Goal: Information Seeking & Learning: Learn about a topic

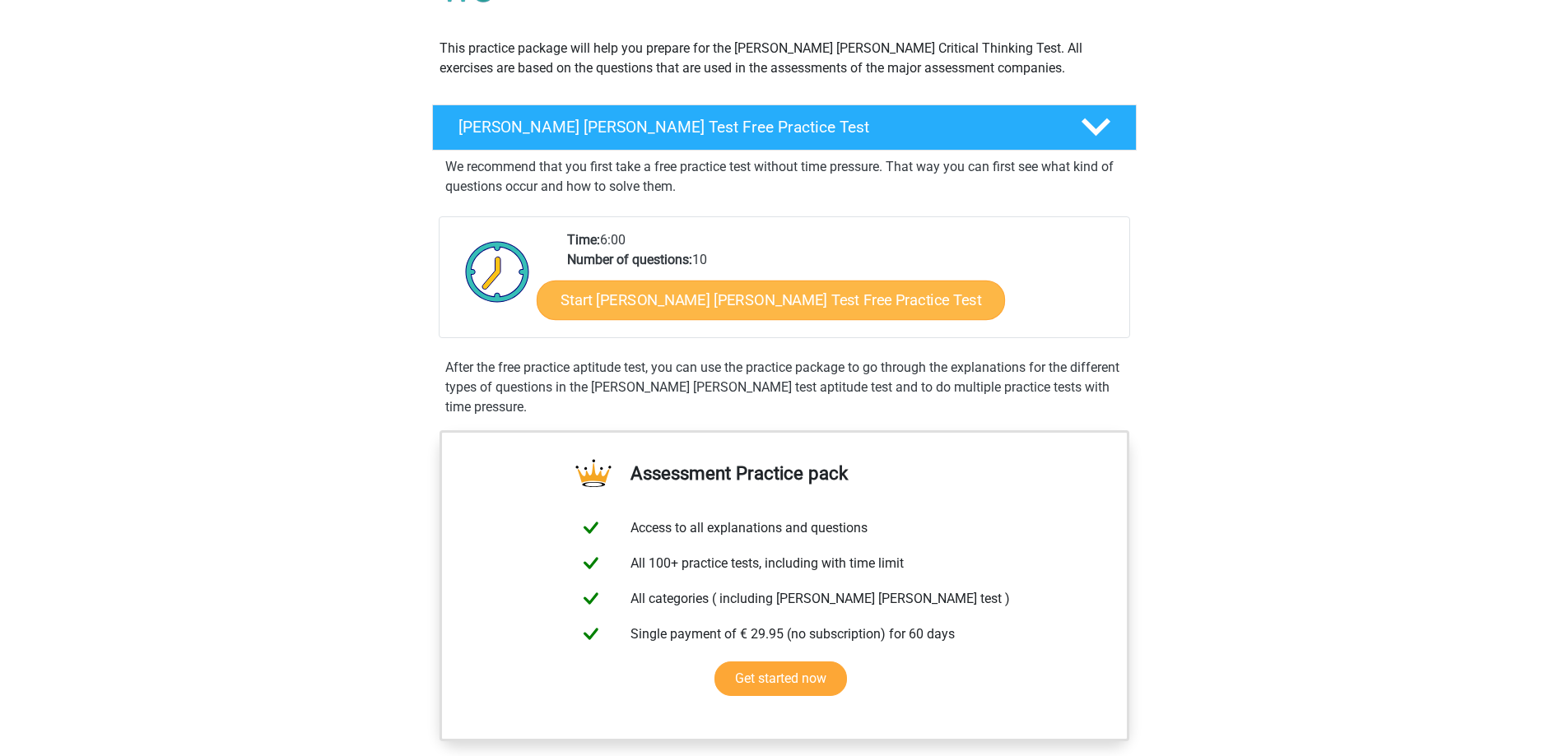
scroll to position [165, 0]
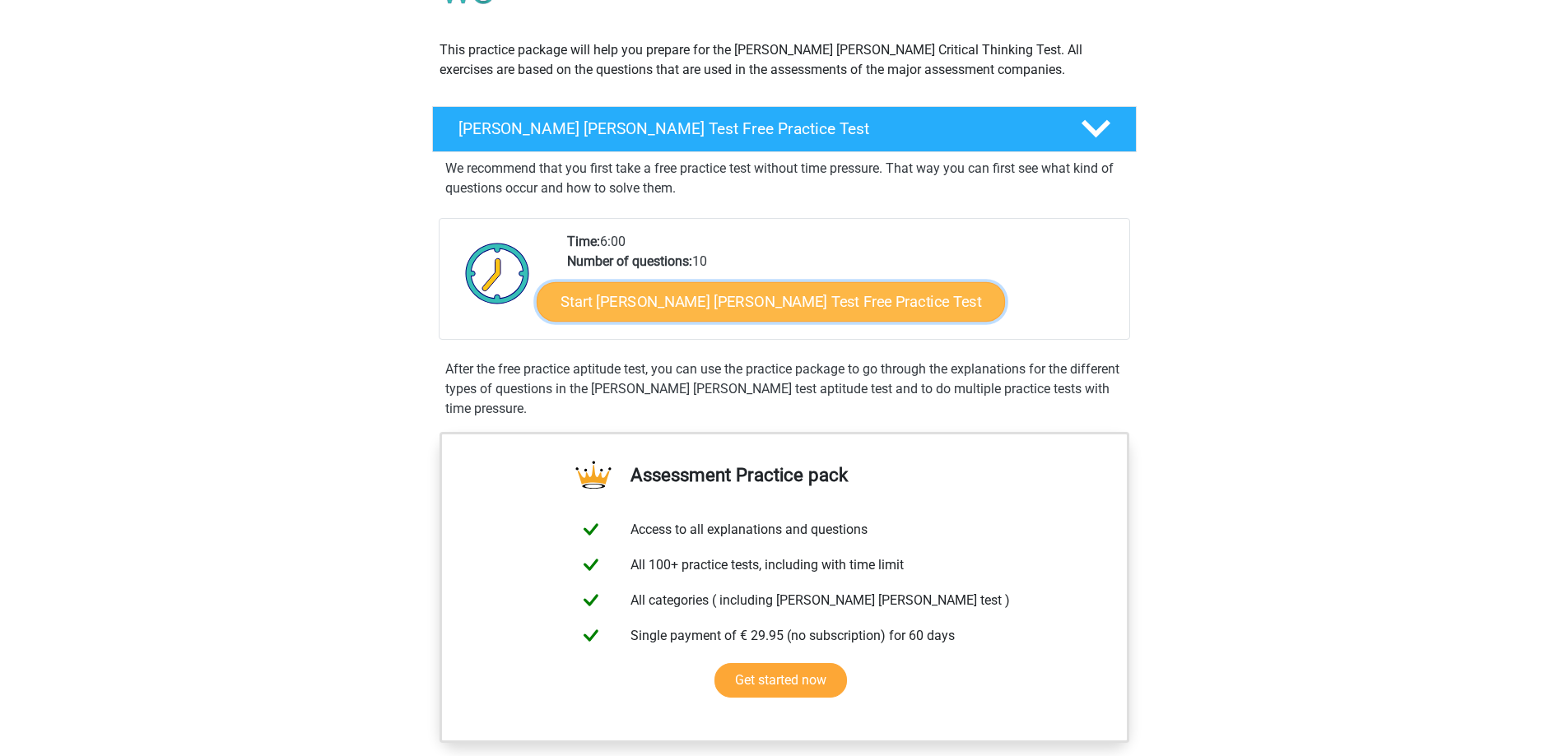
click at [658, 303] on link "Start [PERSON_NAME] [PERSON_NAME] Test Free Practice Test" at bounding box center [771, 302] width 468 height 40
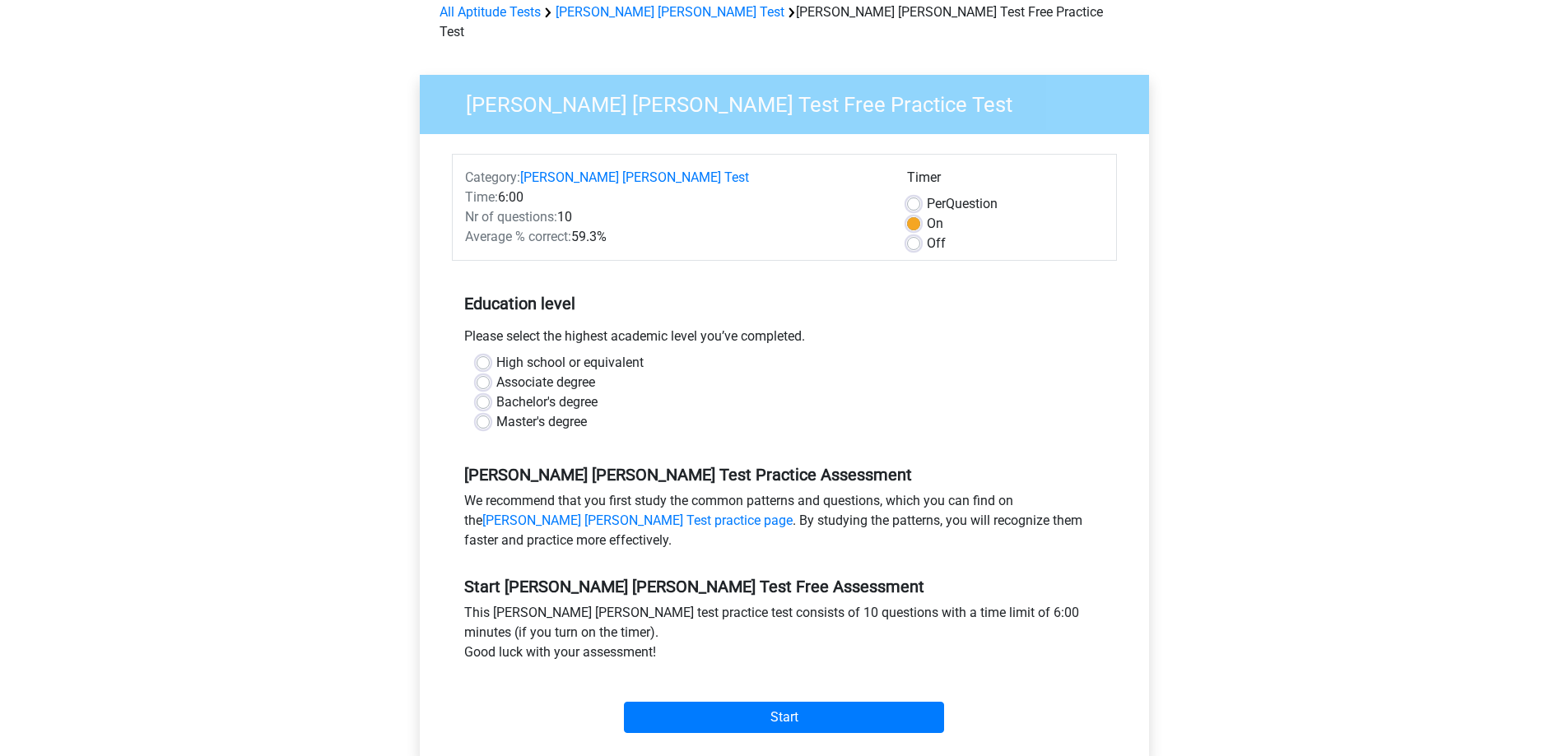
scroll to position [81, 0]
click at [497, 412] on label "Master's degree" at bounding box center [541, 421] width 90 height 20
click at [483, 412] on input "Master's degree" at bounding box center [483, 419] width 13 height 16
radio input "true"
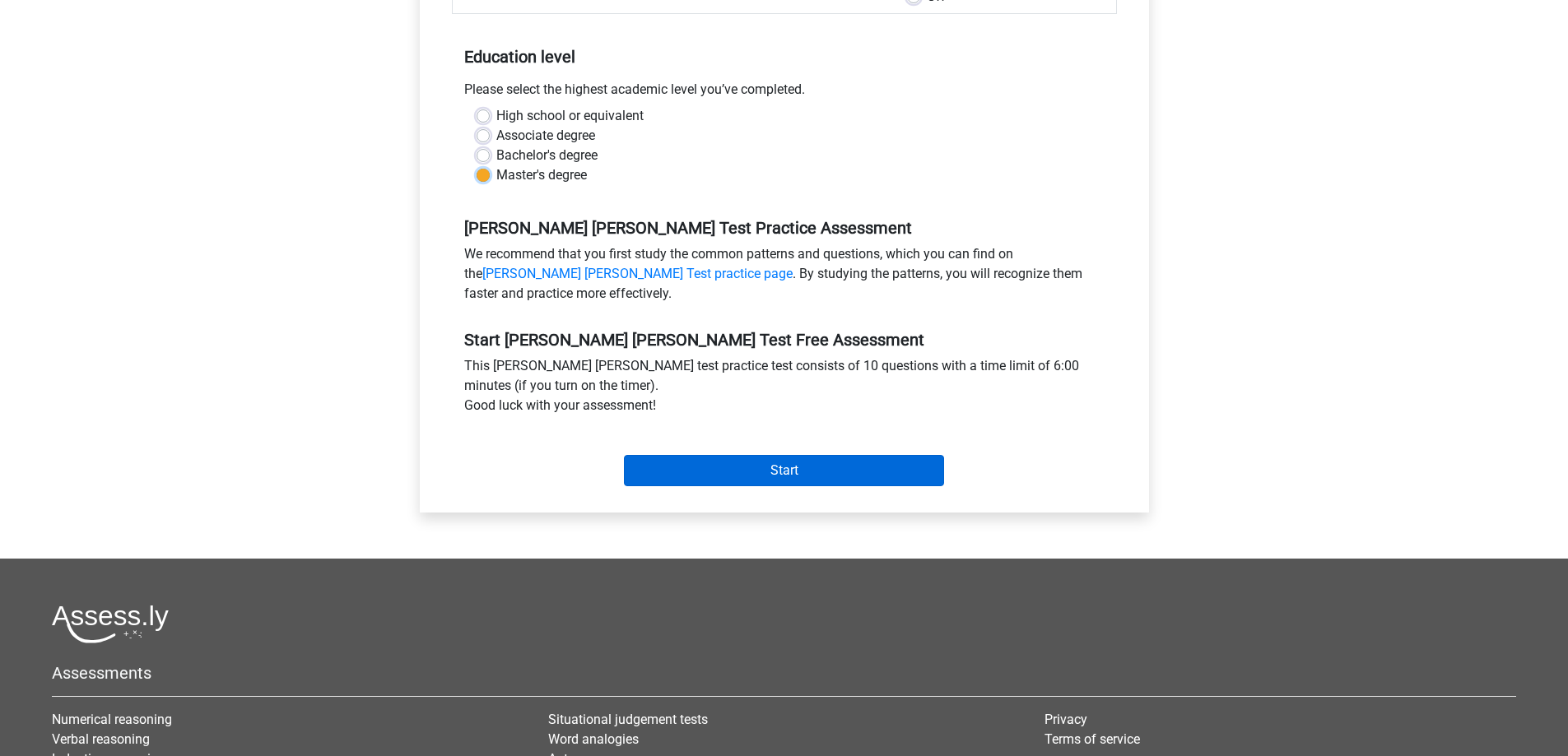
scroll to position [327, 0]
click at [728, 458] on input "Start" at bounding box center [784, 470] width 320 height 31
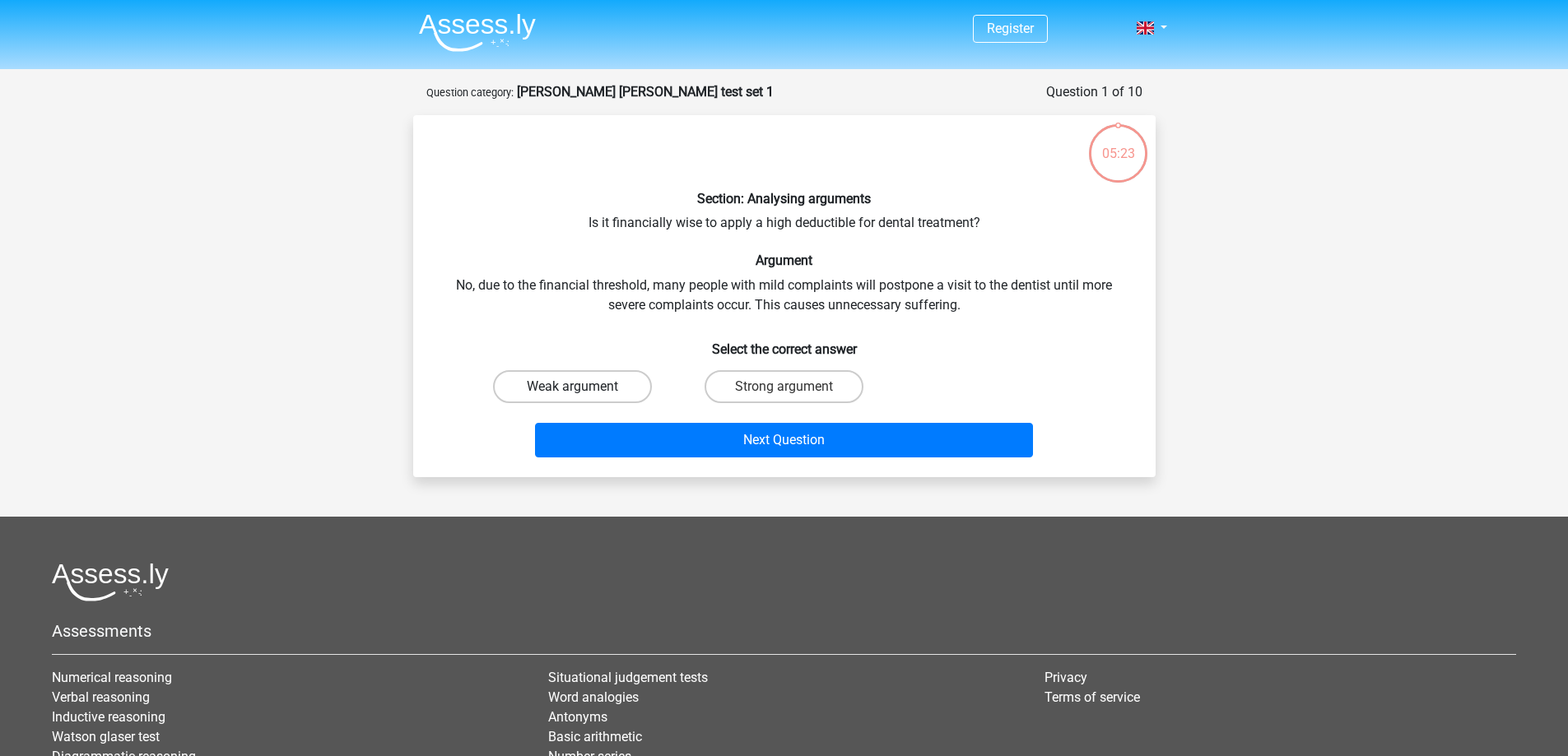
click at [583, 381] on label "Weak argument" at bounding box center [572, 387] width 159 height 33
click at [583, 387] on input "Weak argument" at bounding box center [577, 392] width 10 height 10
radio input "true"
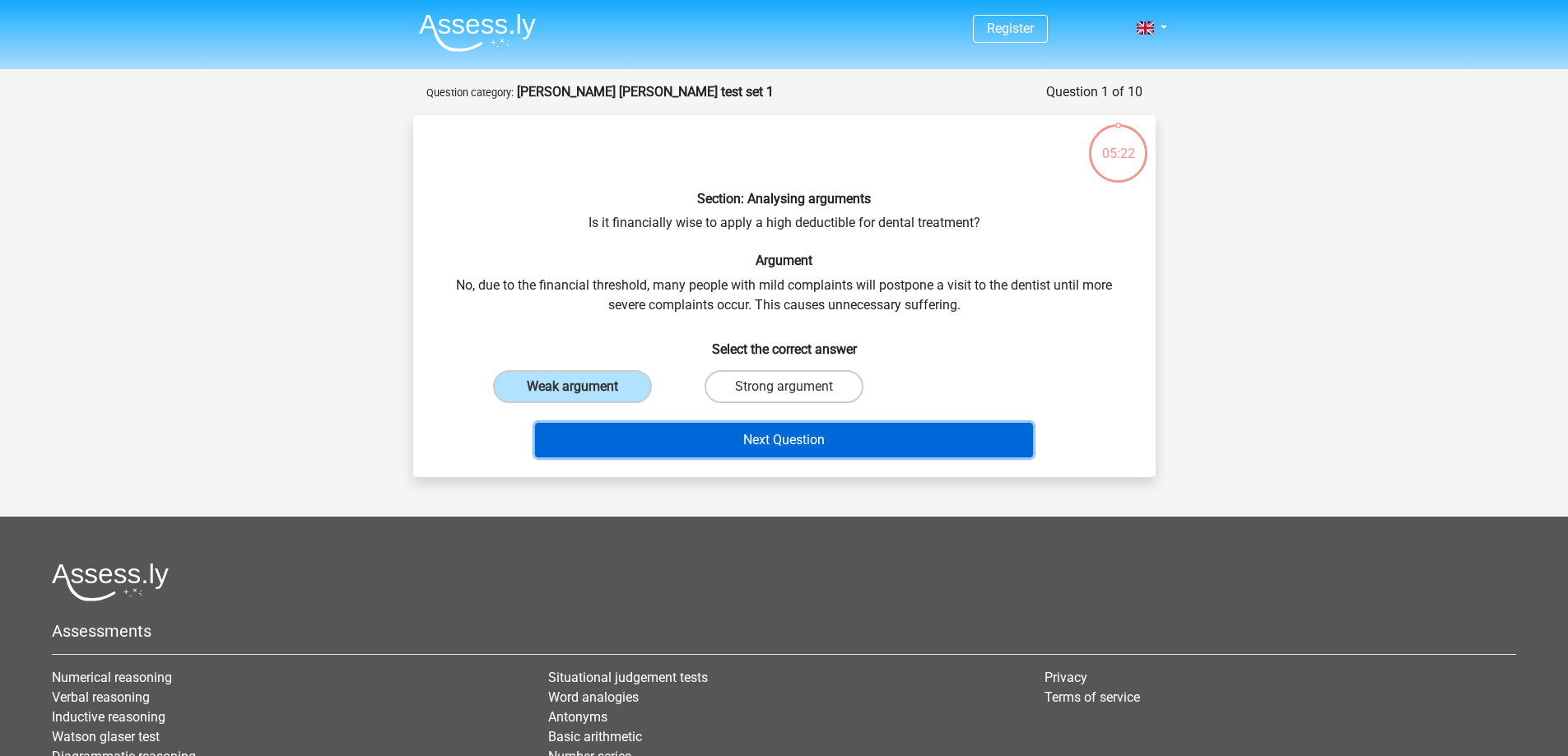
click at [696, 443] on button "Next Question" at bounding box center [784, 440] width 498 height 34
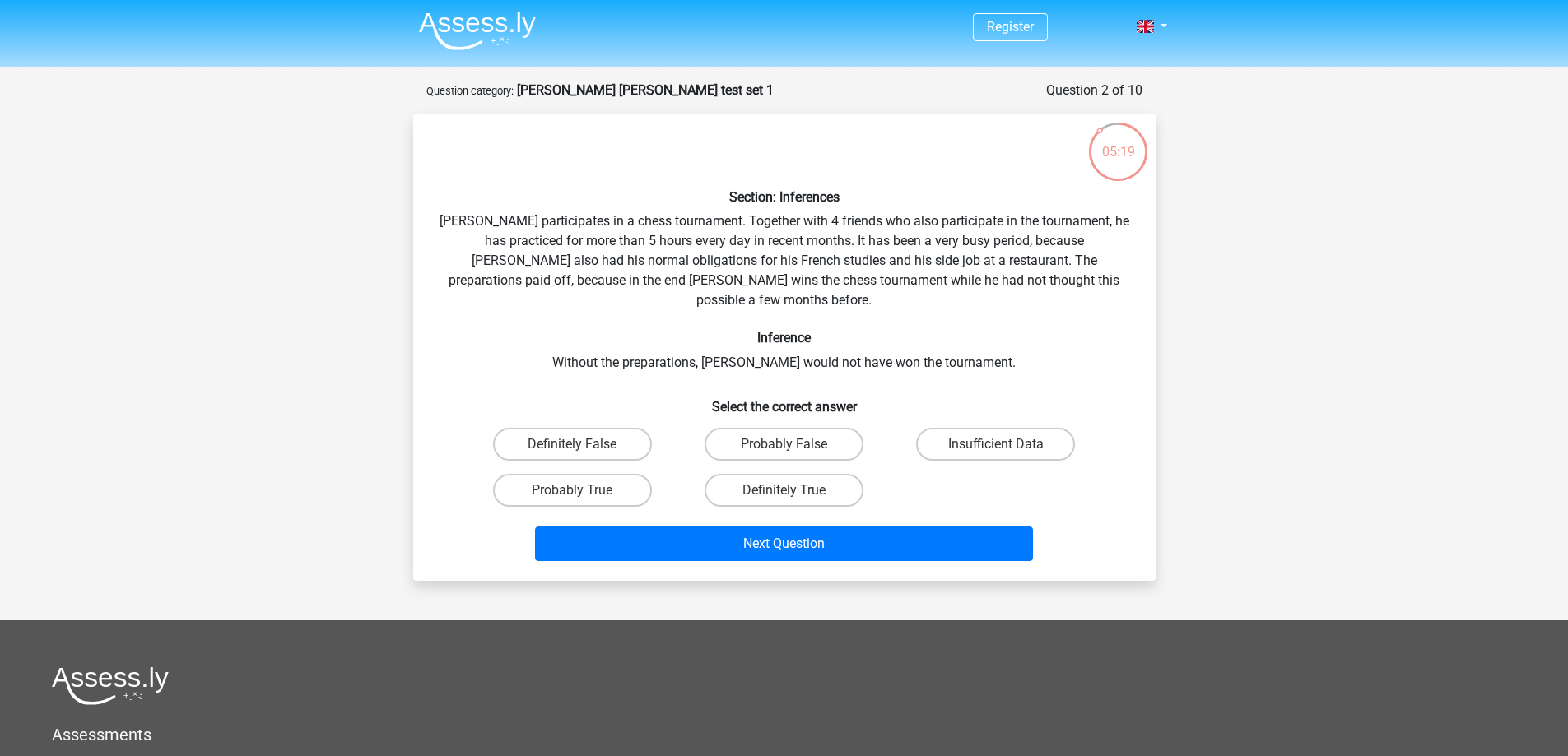
scroll to position [1, 0]
click at [555, 475] on label "Probably True" at bounding box center [572, 491] width 159 height 33
click at [572, 491] on input "Probably True" at bounding box center [577, 497] width 10 height 10
radio input "true"
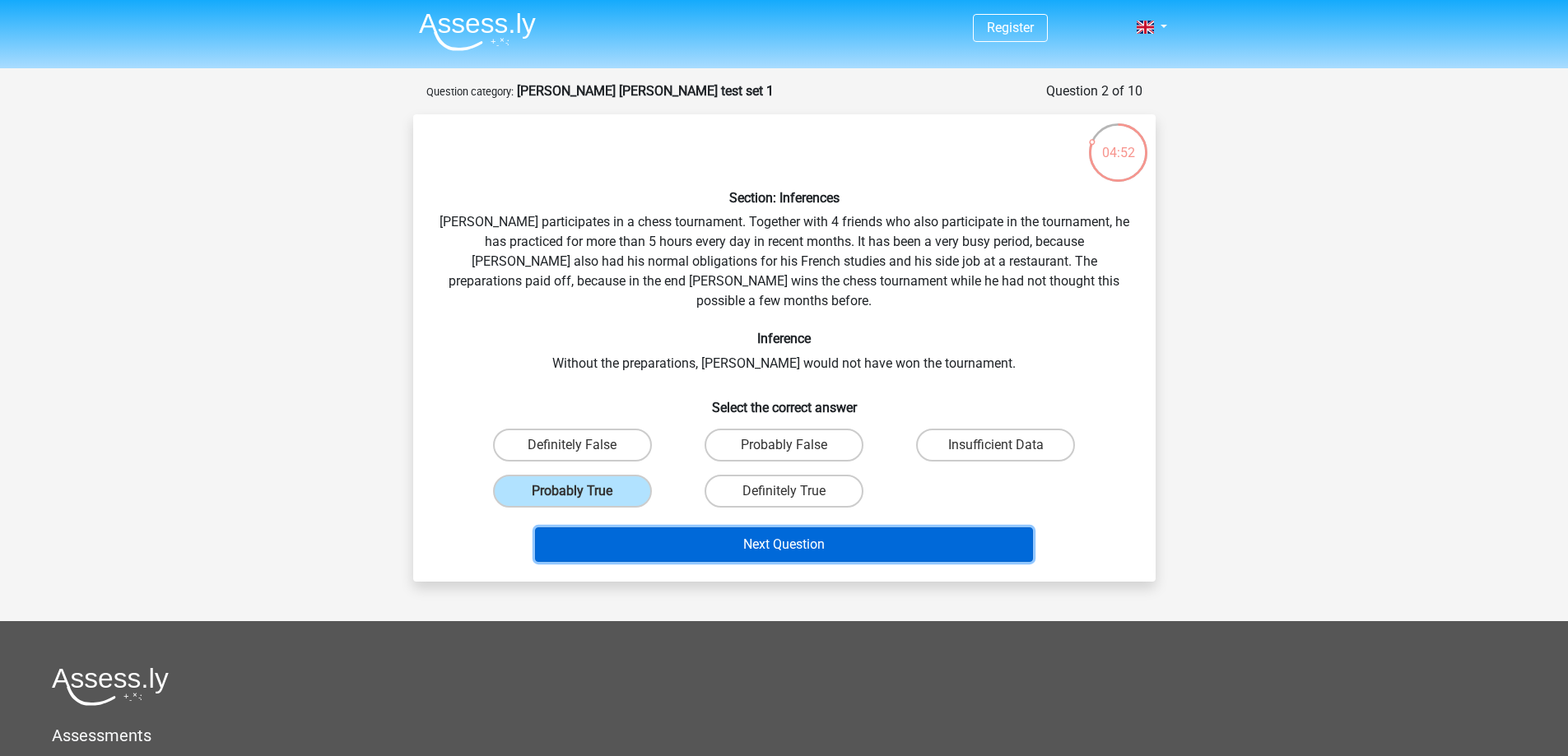
click at [689, 528] on button "Next Question" at bounding box center [784, 545] width 498 height 34
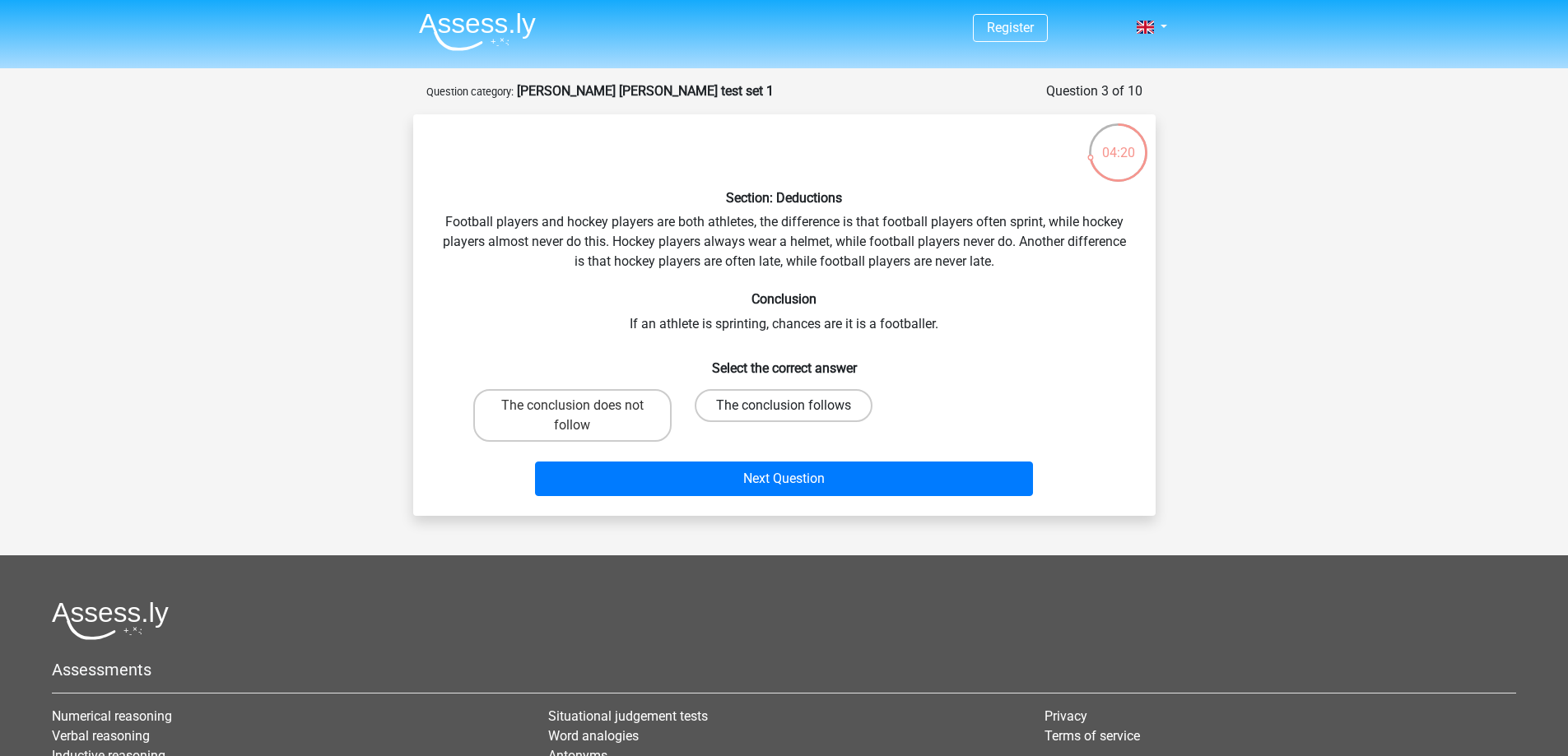
click at [781, 406] on label "The conclusion follows" at bounding box center [784, 405] width 178 height 33
click at [784, 406] on input "The conclusion follows" at bounding box center [789, 411] width 10 height 10
radio input "true"
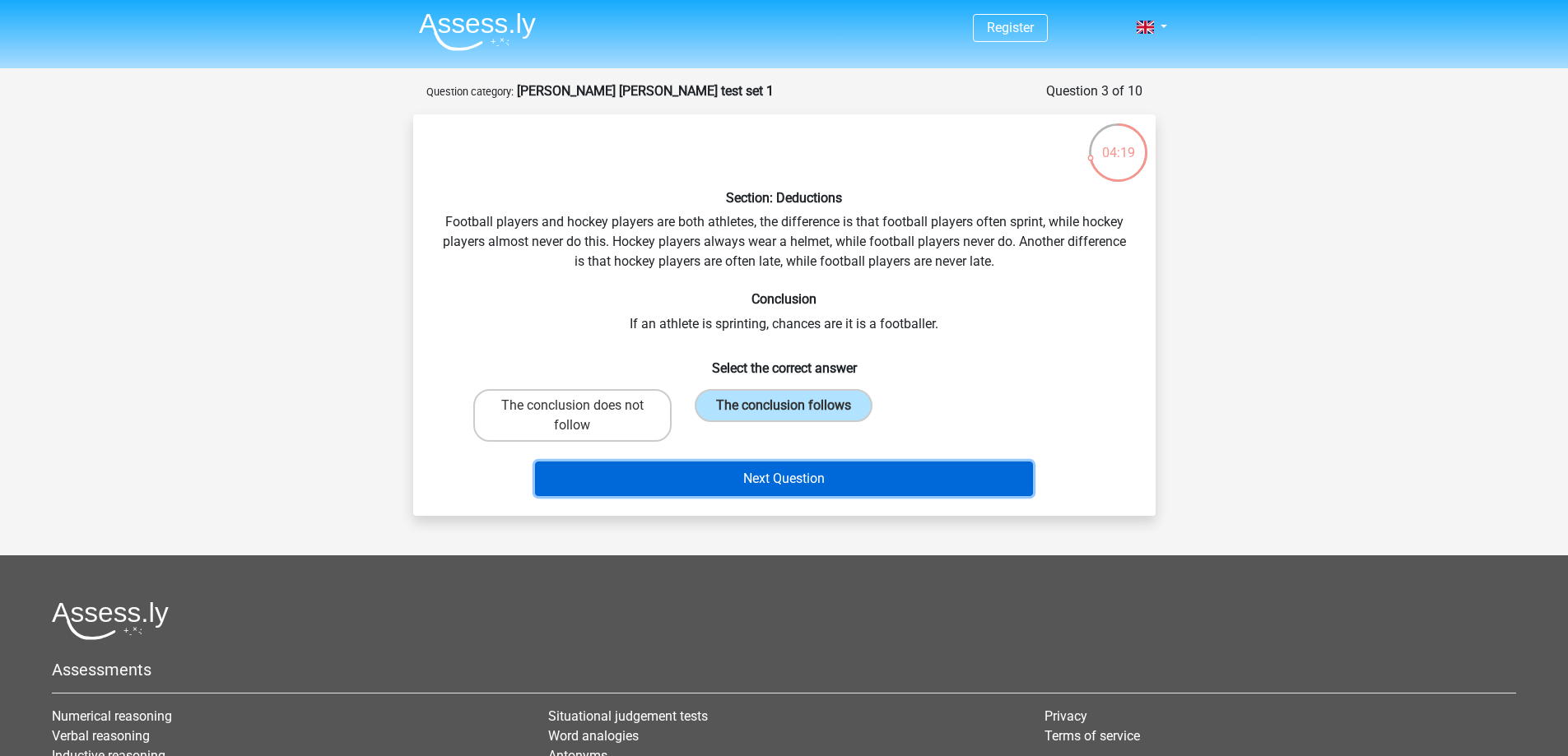
click at [770, 480] on button "Next Question" at bounding box center [784, 479] width 498 height 34
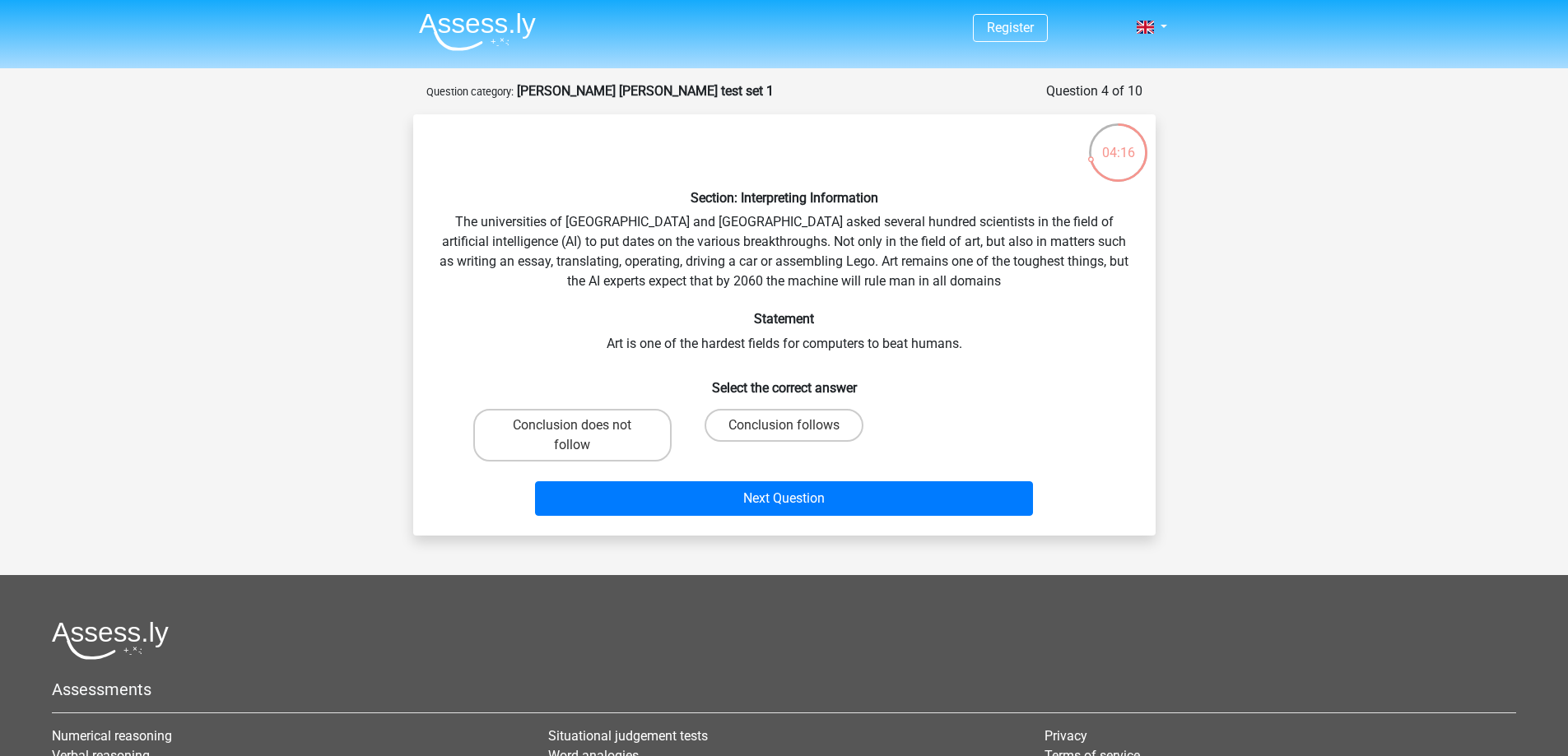
scroll to position [0, 0]
click at [816, 433] on label "Conclusion follows" at bounding box center [784, 426] width 159 height 33
click at [794, 433] on input "Conclusion follows" at bounding box center [789, 431] width 10 height 10
radio input "true"
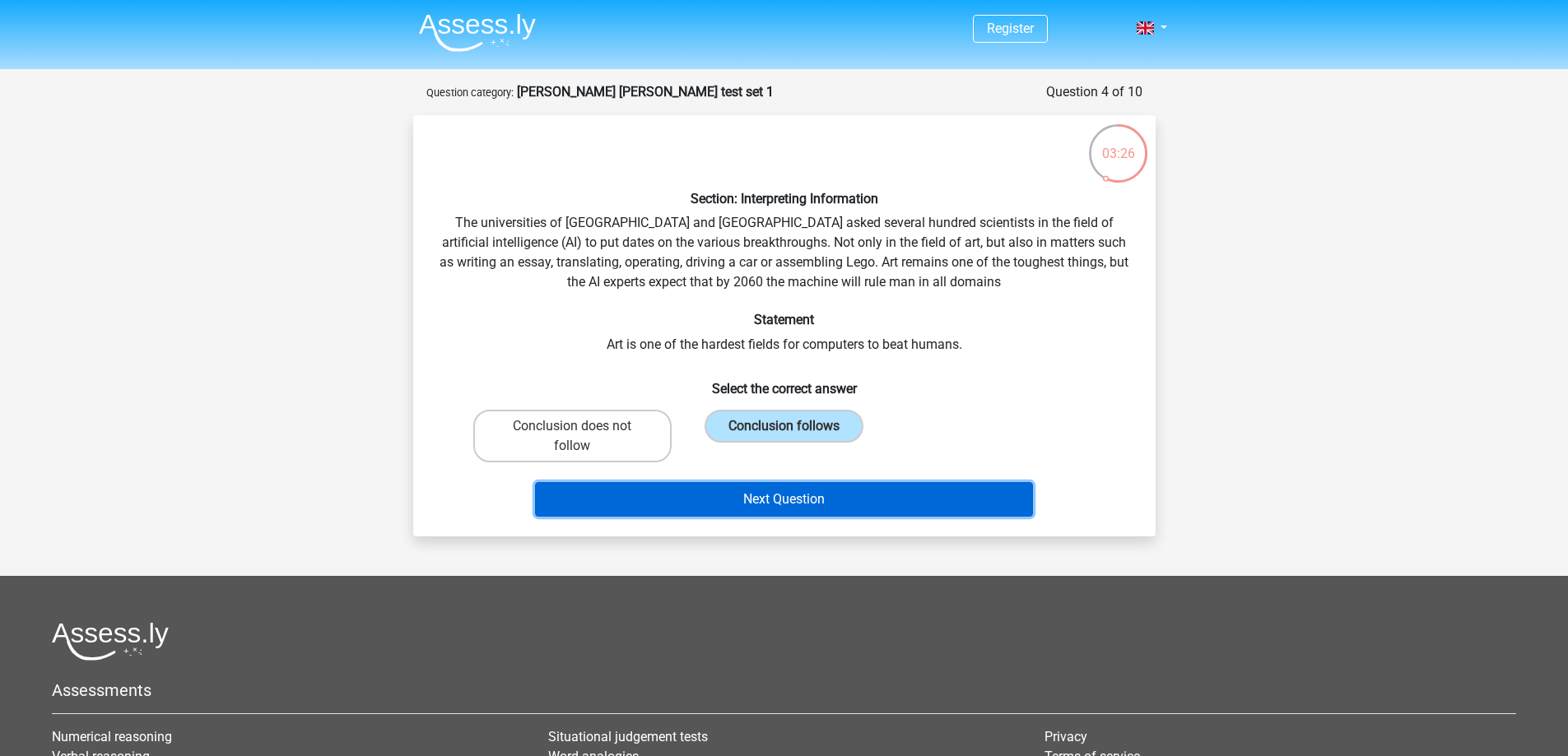
click at [811, 500] on button "Next Question" at bounding box center [784, 499] width 498 height 34
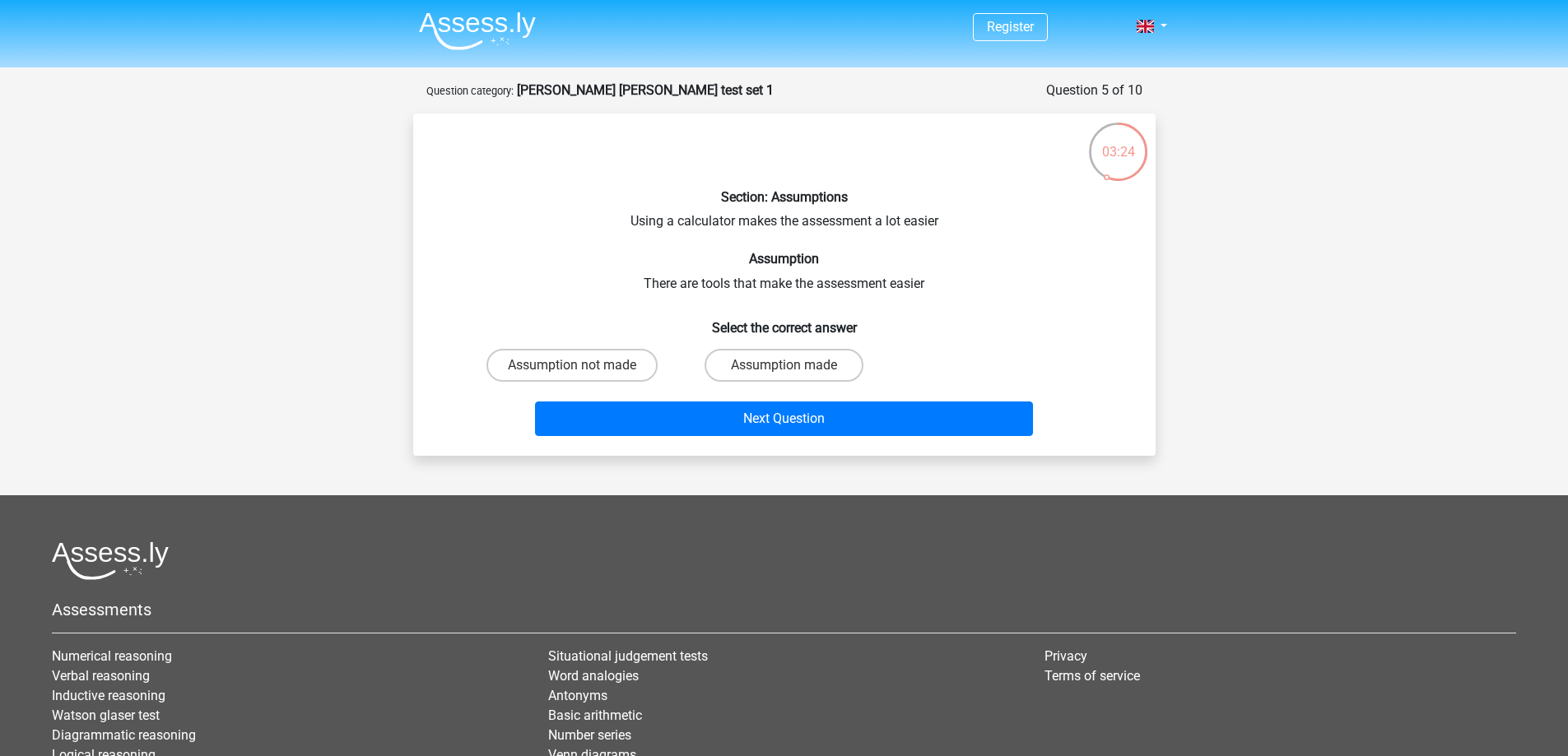
scroll to position [1, 0]
click at [563, 374] on label "Assumption not made" at bounding box center [571, 366] width 171 height 33
click at [572, 374] on input "Assumption not made" at bounding box center [577, 371] width 10 height 10
radio input "true"
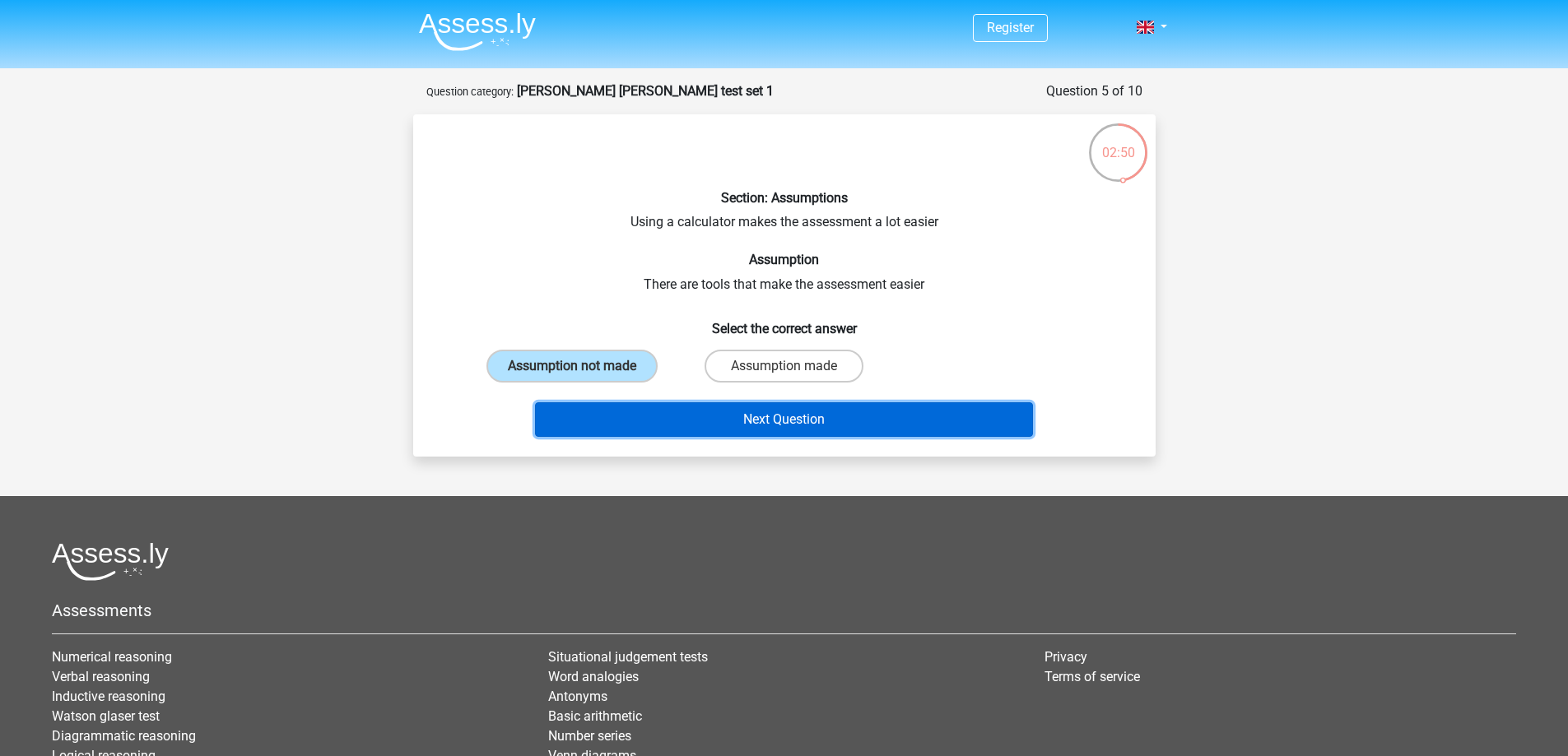
click at [648, 416] on button "Next Question" at bounding box center [784, 419] width 498 height 34
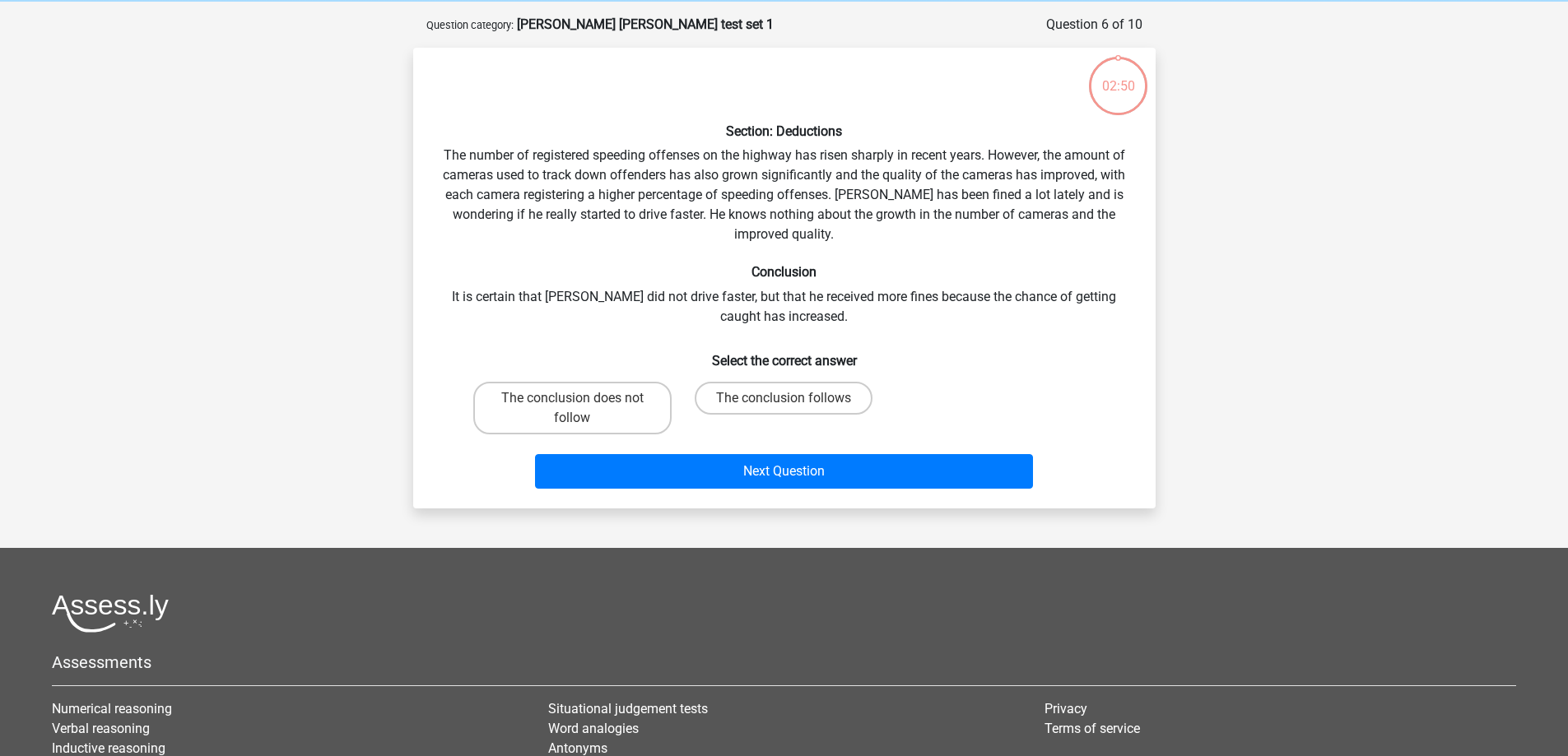
scroll to position [82, 0]
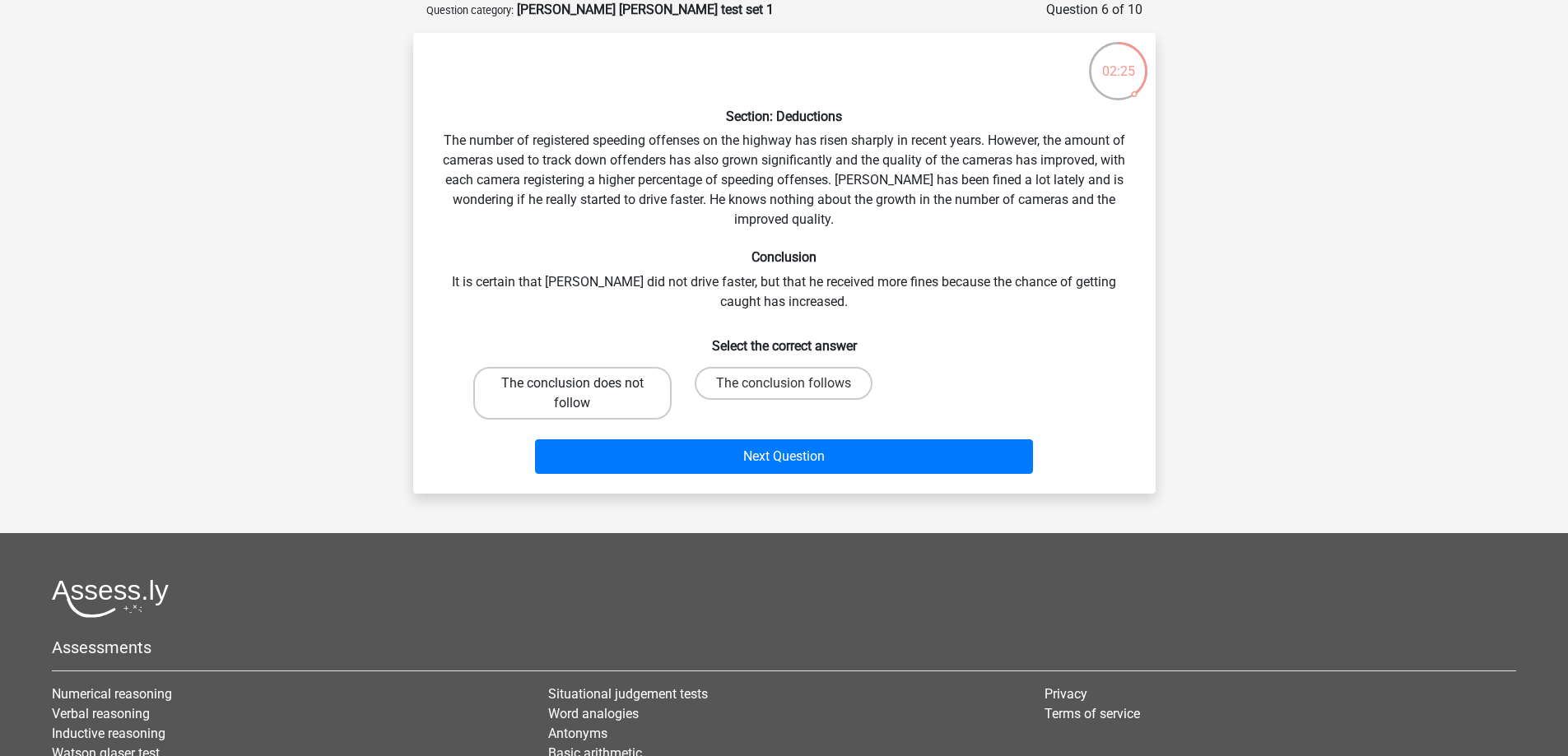
click at [560, 389] on label "The conclusion does not follow" at bounding box center [572, 393] width 198 height 52
click at [572, 389] on input "The conclusion does not follow" at bounding box center [577, 388] width 10 height 10
radio input "true"
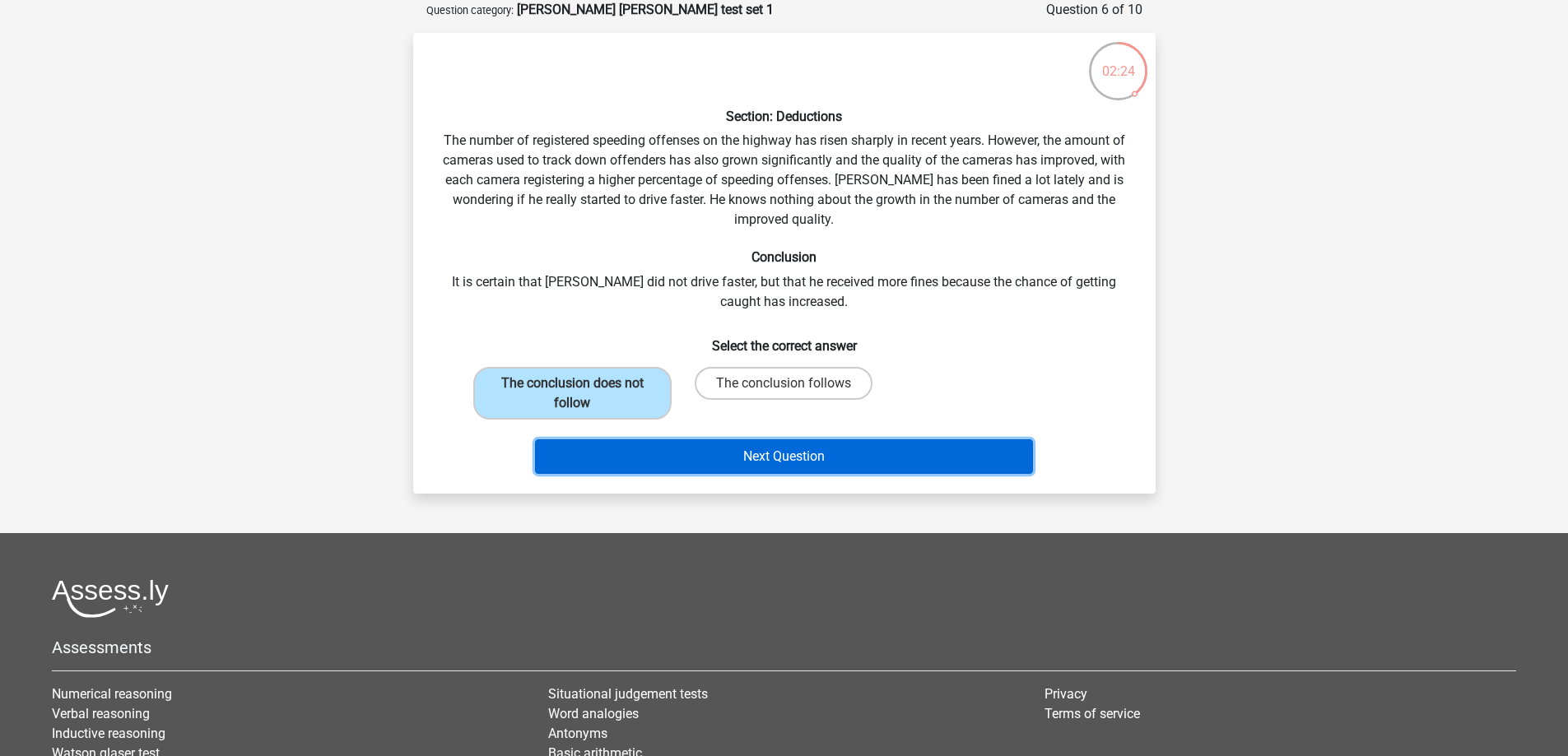
click at [652, 460] on button "Next Question" at bounding box center [784, 457] width 498 height 34
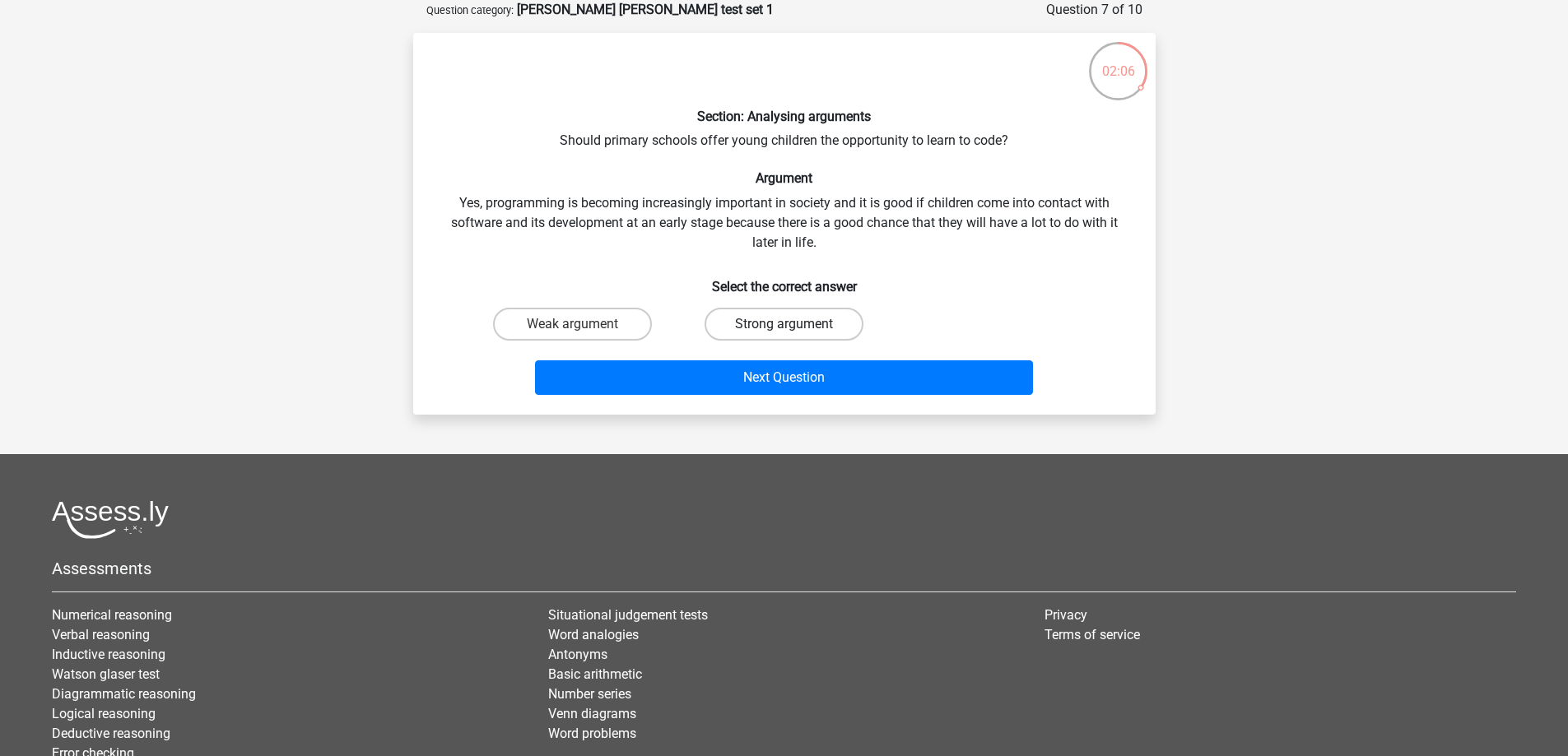
click at [759, 332] on label "Strong argument" at bounding box center [784, 324] width 159 height 33
click at [784, 332] on input "Strong argument" at bounding box center [789, 329] width 10 height 10
radio input "true"
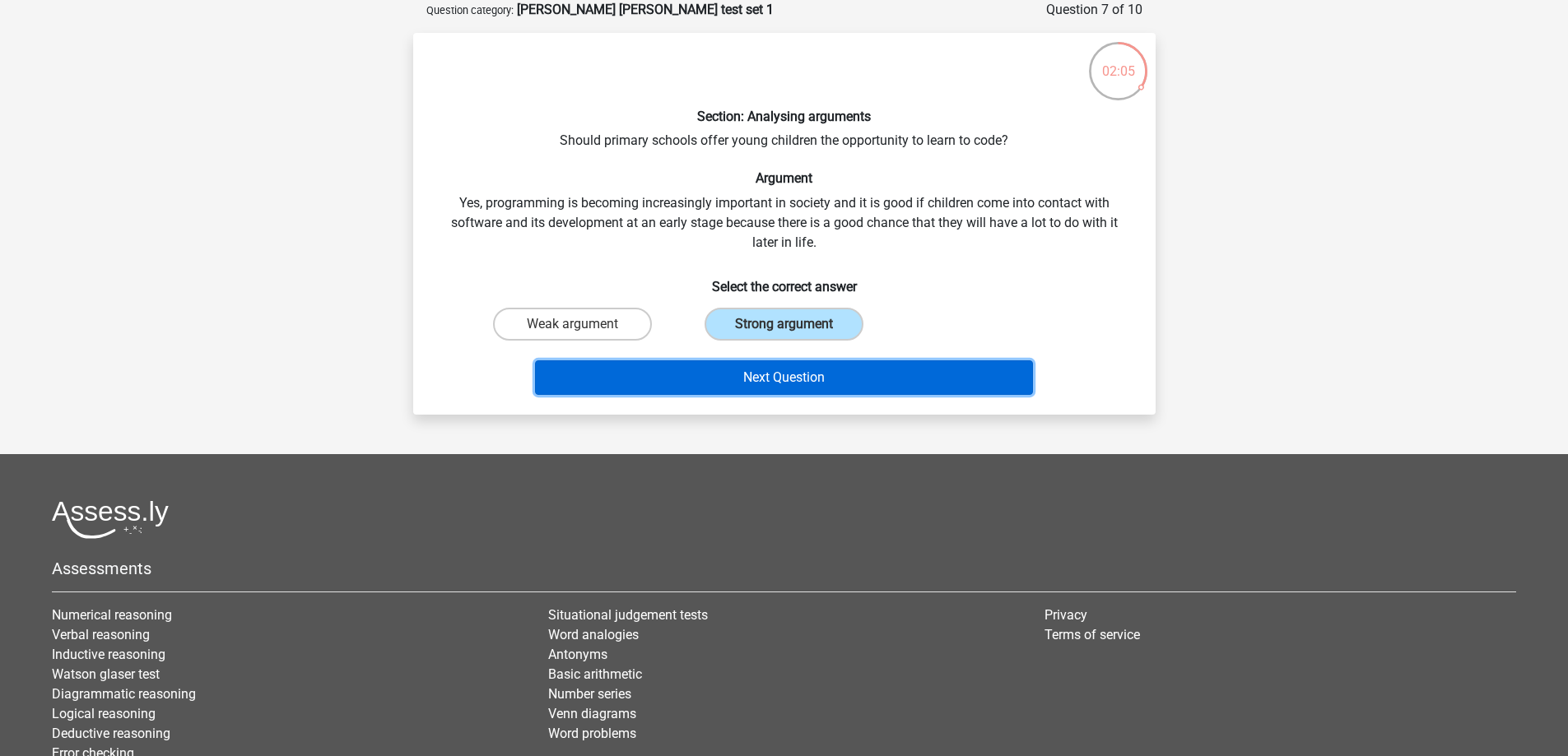
click at [751, 381] on button "Next Question" at bounding box center [784, 378] width 498 height 34
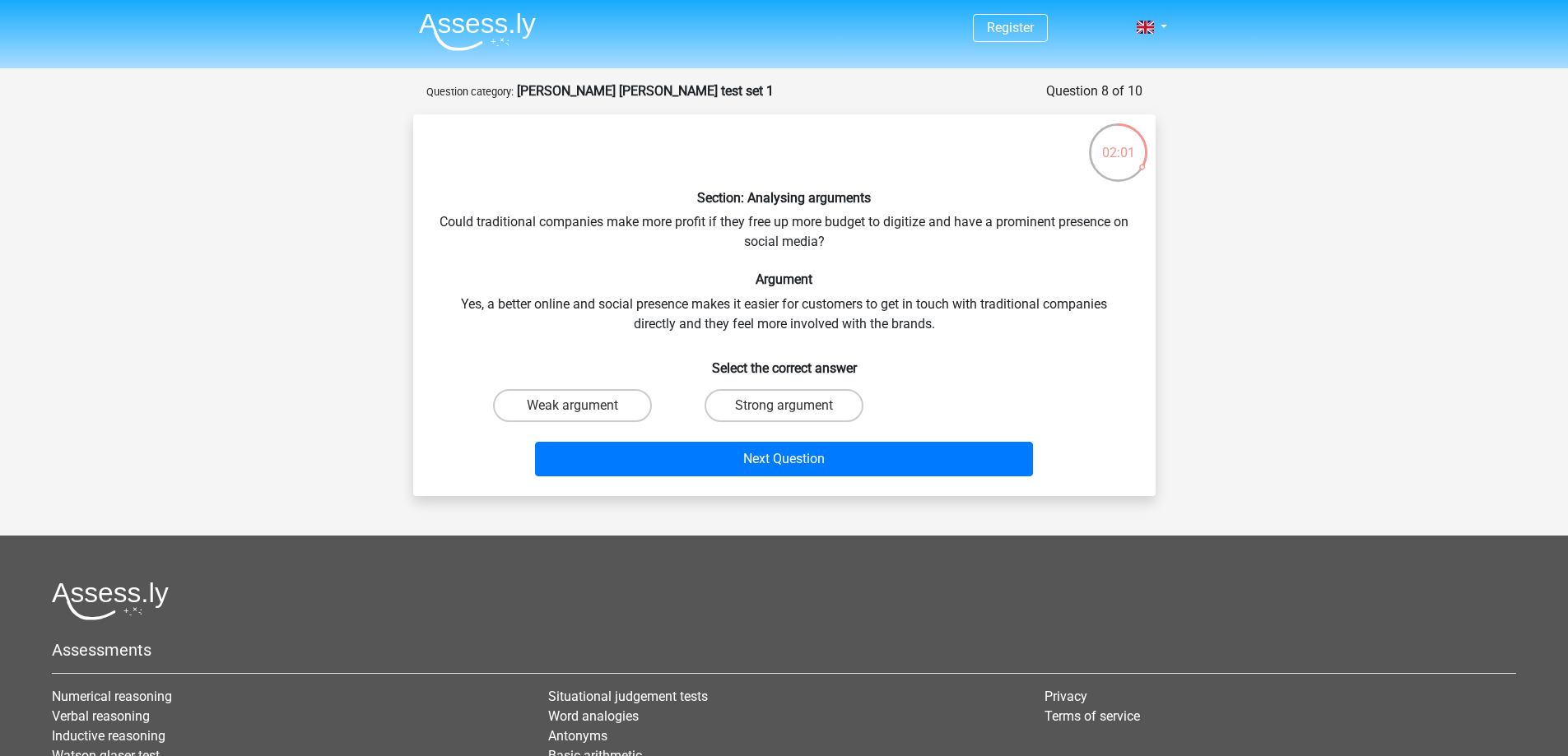
scroll to position [0, 0]
click at [773, 410] on label "Strong argument" at bounding box center [784, 406] width 159 height 33
click at [784, 410] on input "Strong argument" at bounding box center [789, 412] width 10 height 10
radio input "true"
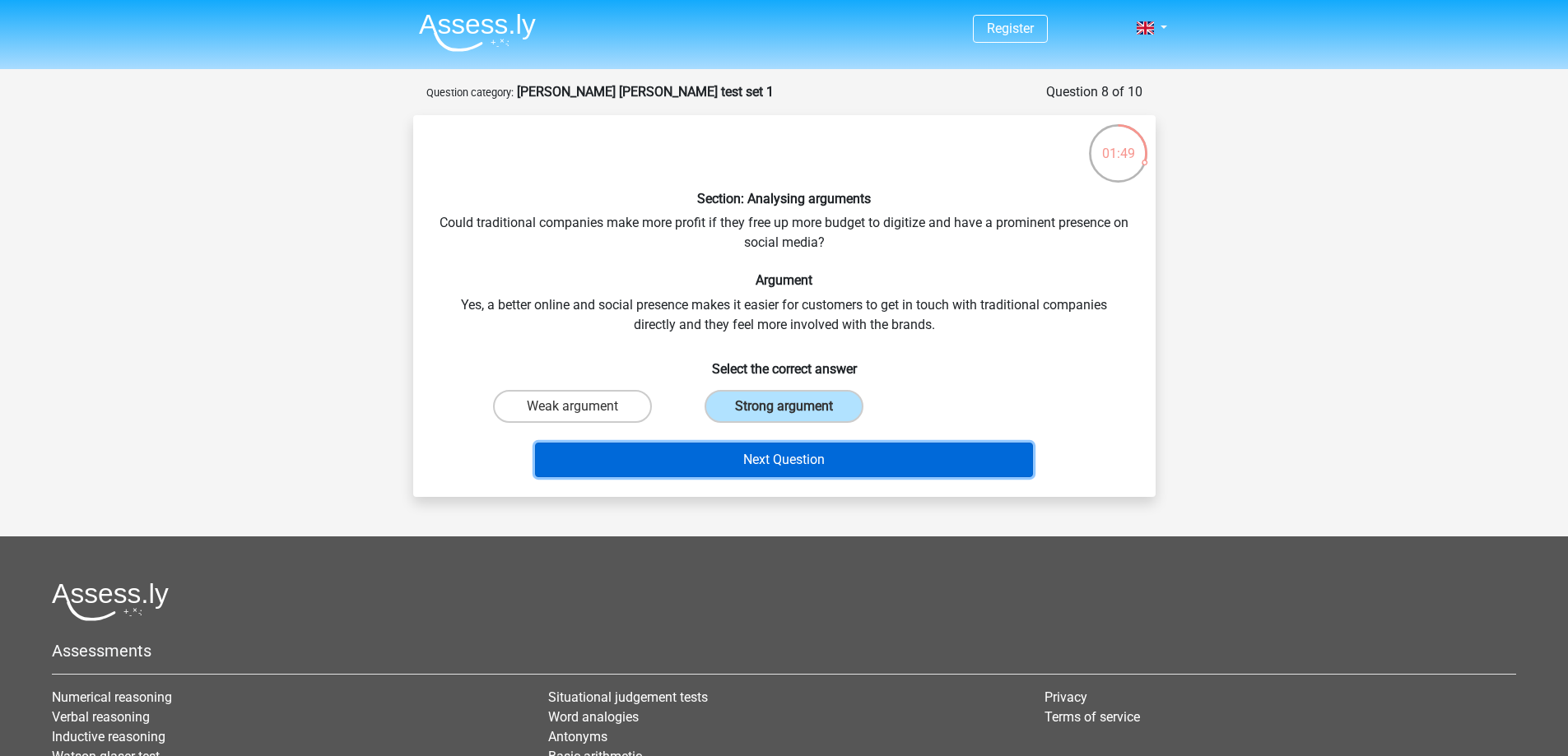
click at [789, 460] on button "Next Question" at bounding box center [784, 460] width 498 height 34
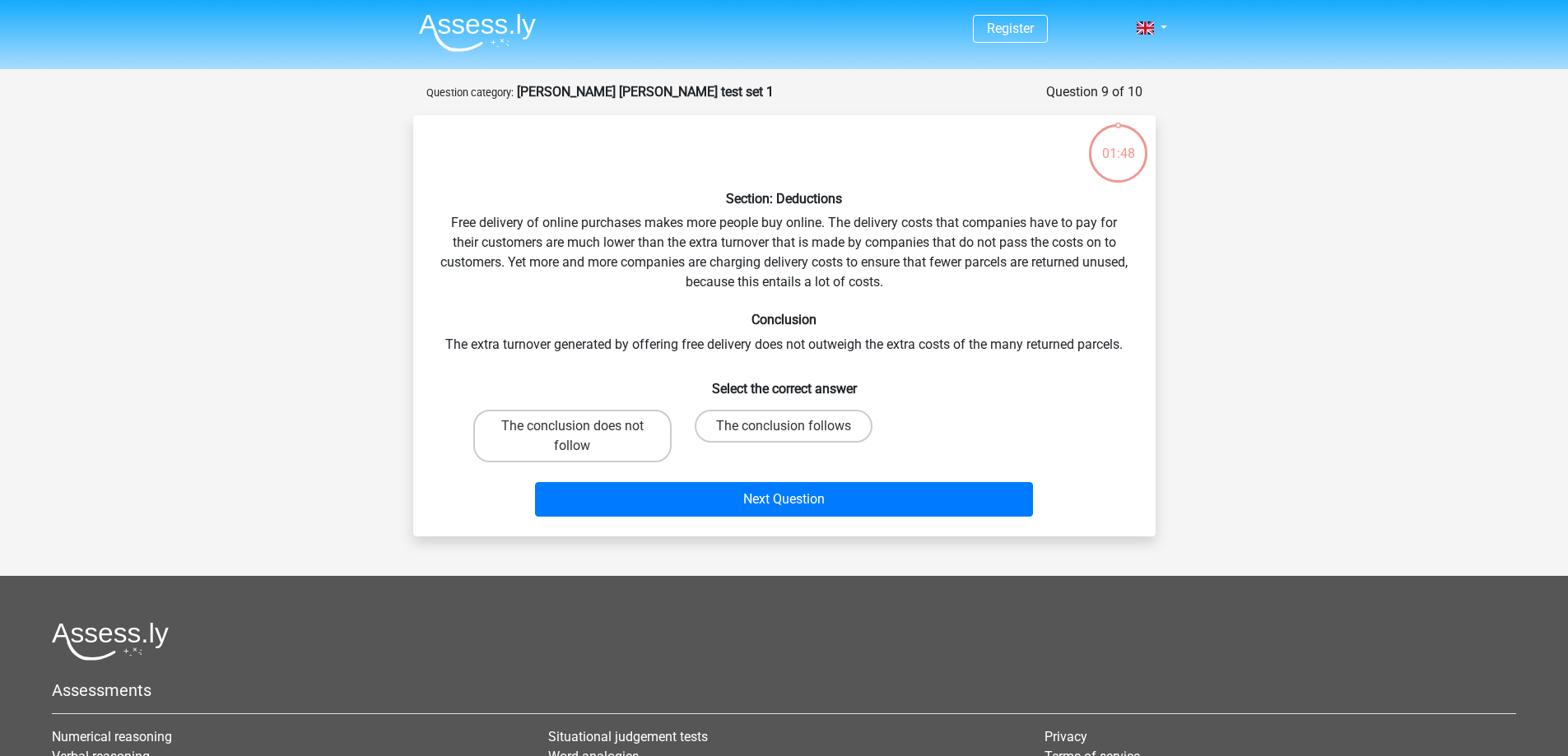
scroll to position [82, 0]
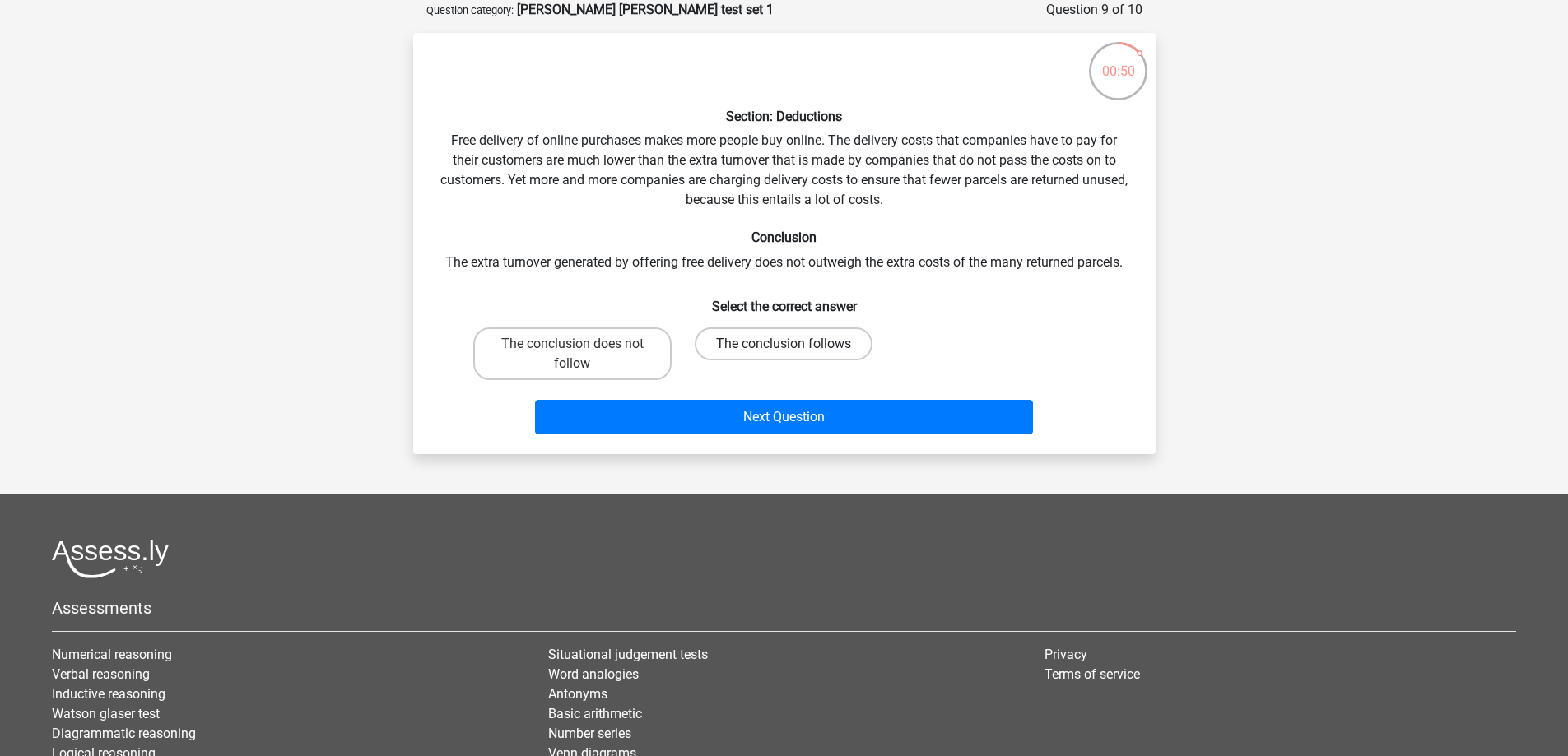
drag, startPoint x: 830, startPoint y: 362, endPoint x: 829, endPoint y: 350, distance: 12.0
click at [672, 363] on div "The conclusion follows" at bounding box center [572, 353] width 198 height 52
drag, startPoint x: 829, startPoint y: 346, endPoint x: 833, endPoint y: 364, distance: 18.4
click at [829, 348] on label "The conclusion follows" at bounding box center [784, 344] width 178 height 33
click at [794, 348] on input "The conclusion follows" at bounding box center [789, 349] width 10 height 10
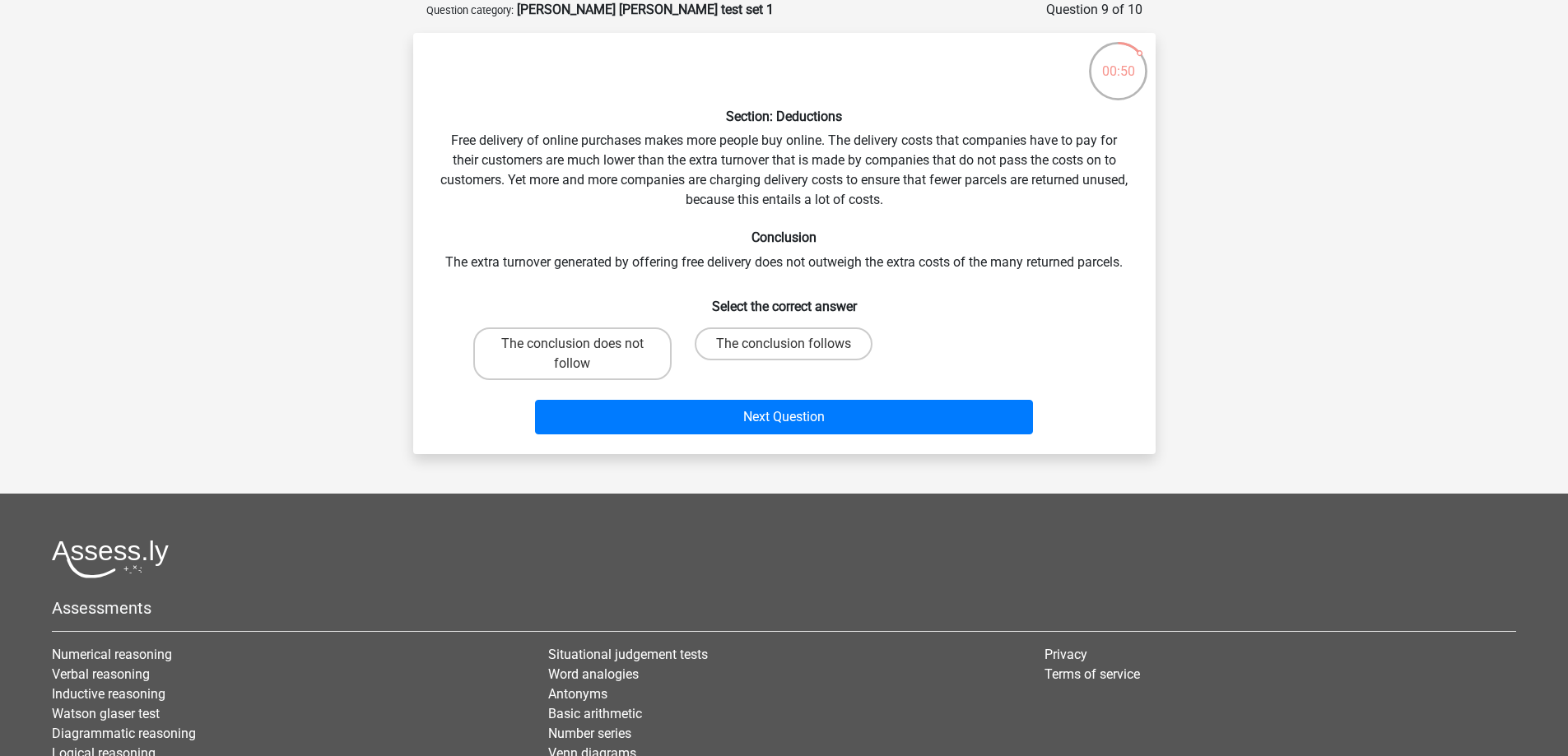
radio input "true"
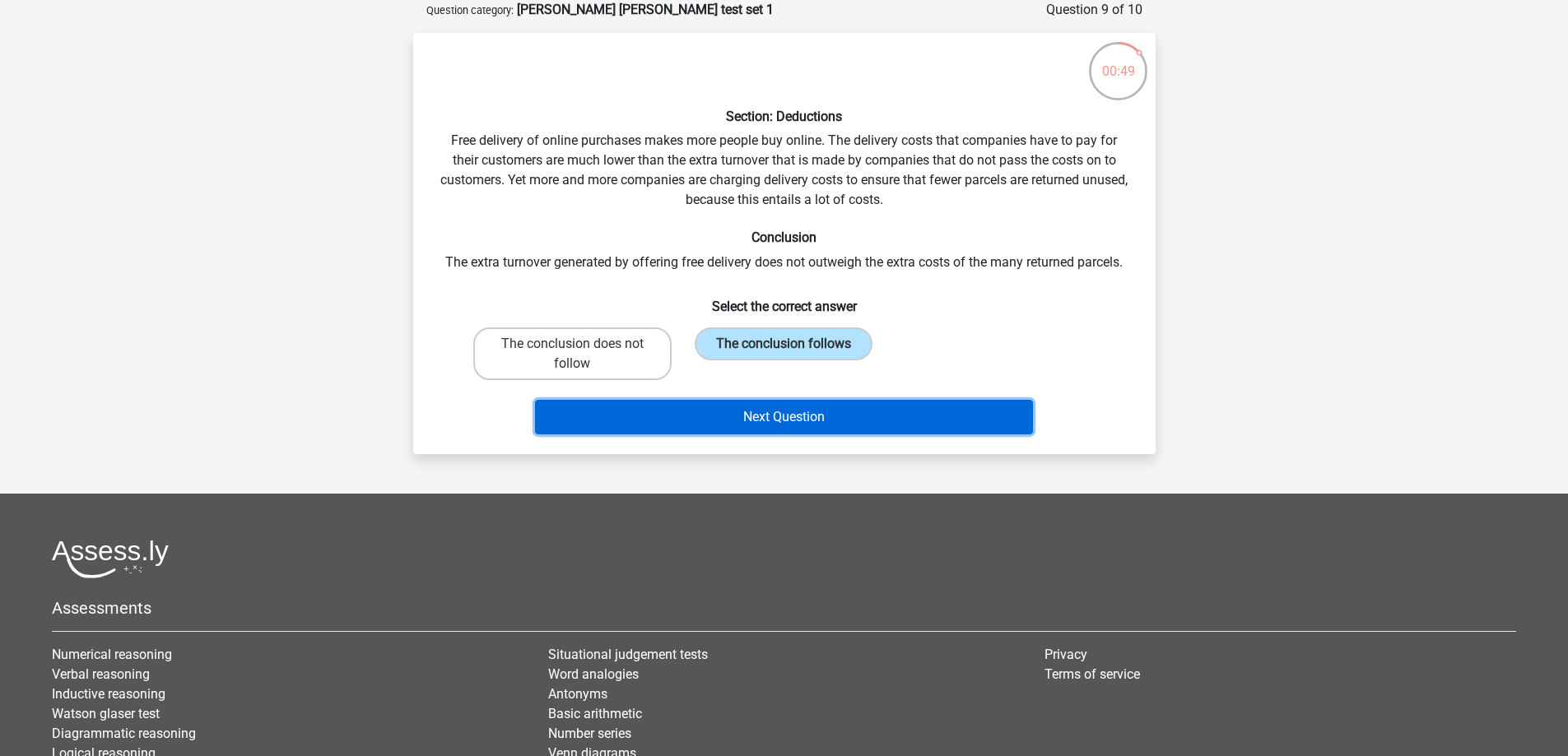
click at [850, 423] on button "Next Question" at bounding box center [784, 418] width 498 height 34
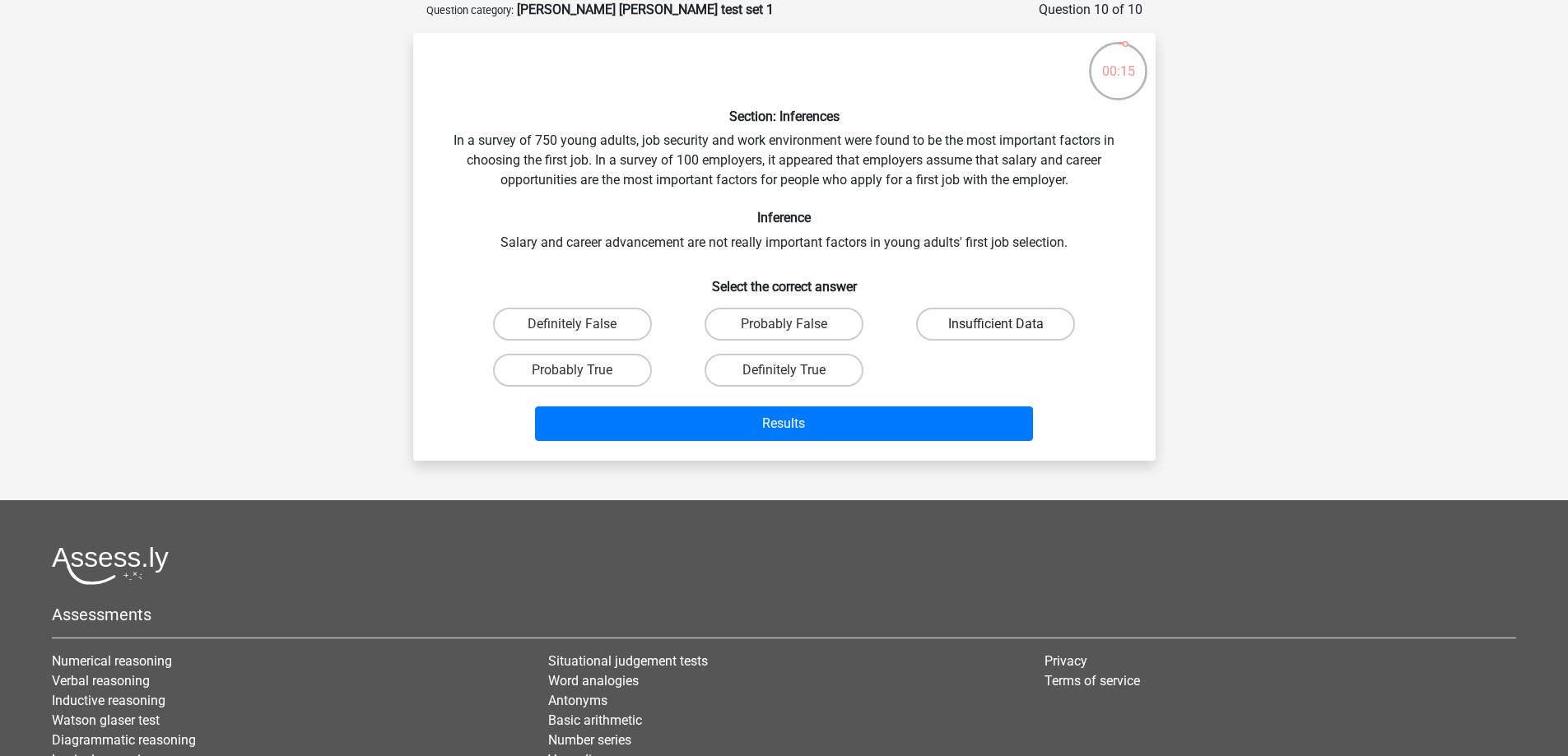
click at [991, 327] on label "Insufficient Data" at bounding box center [995, 324] width 159 height 33
click at [996, 327] on input "Insufficient Data" at bounding box center [1001, 329] width 10 height 10
radio input "true"
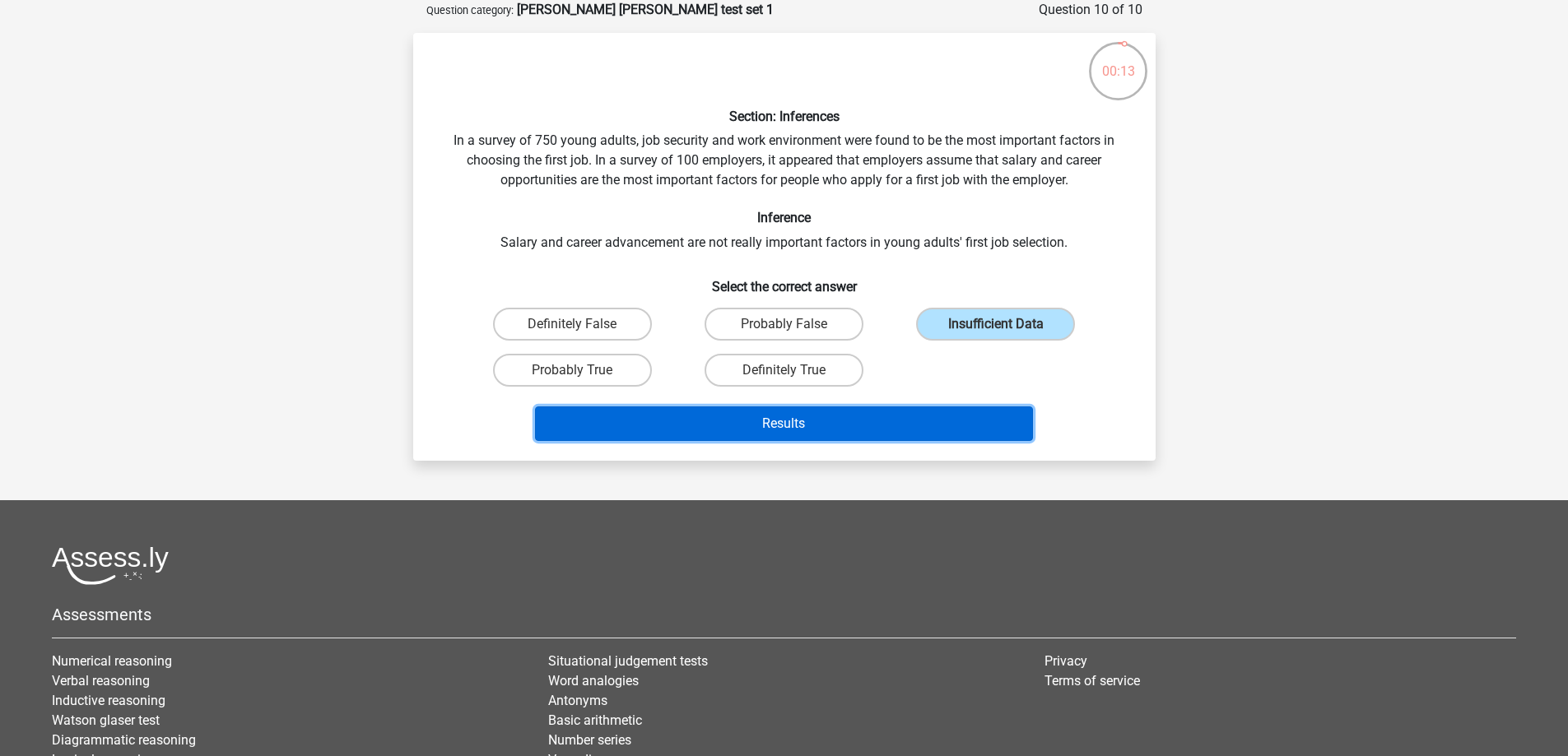
click at [857, 420] on button "Results" at bounding box center [784, 424] width 498 height 34
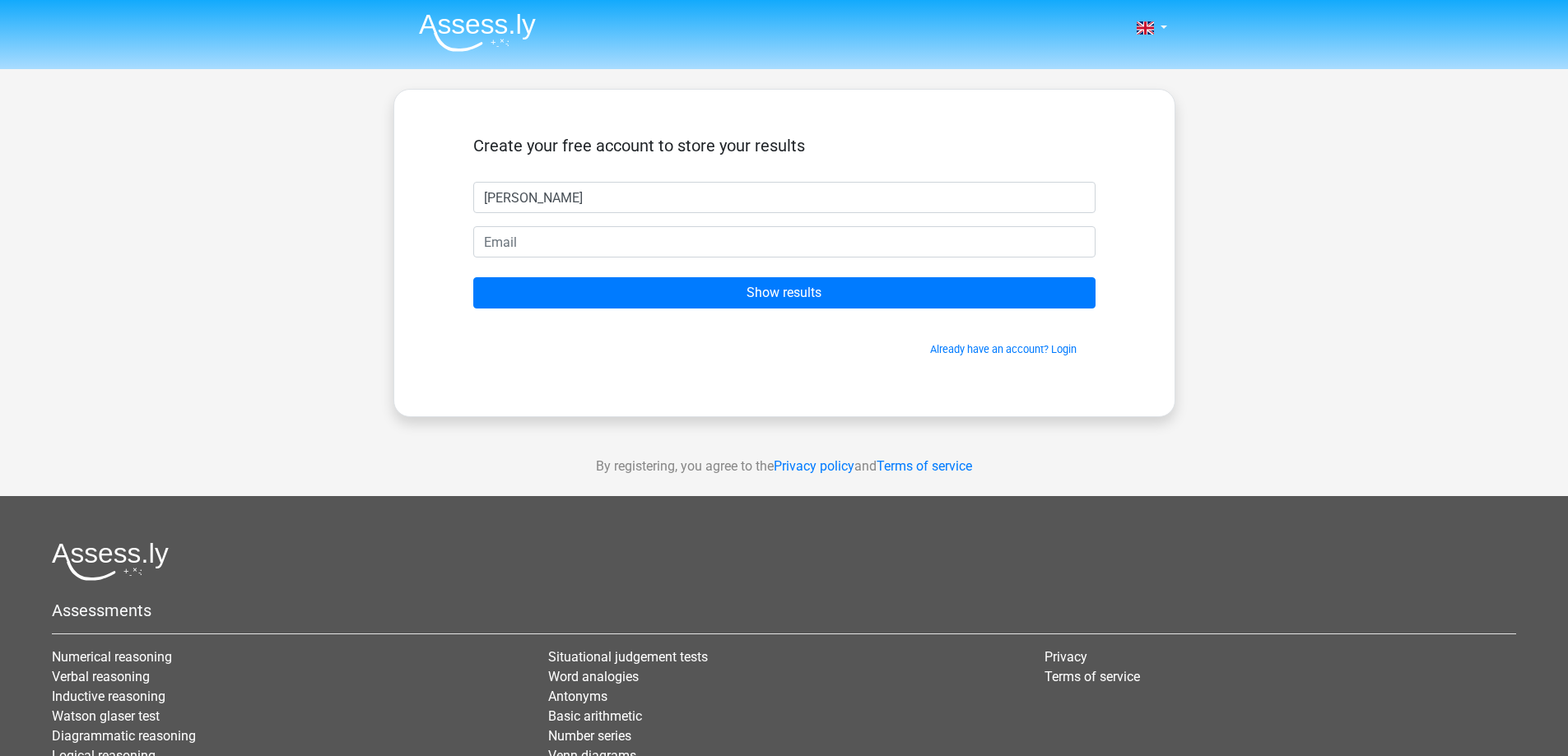
type input "Kyle"
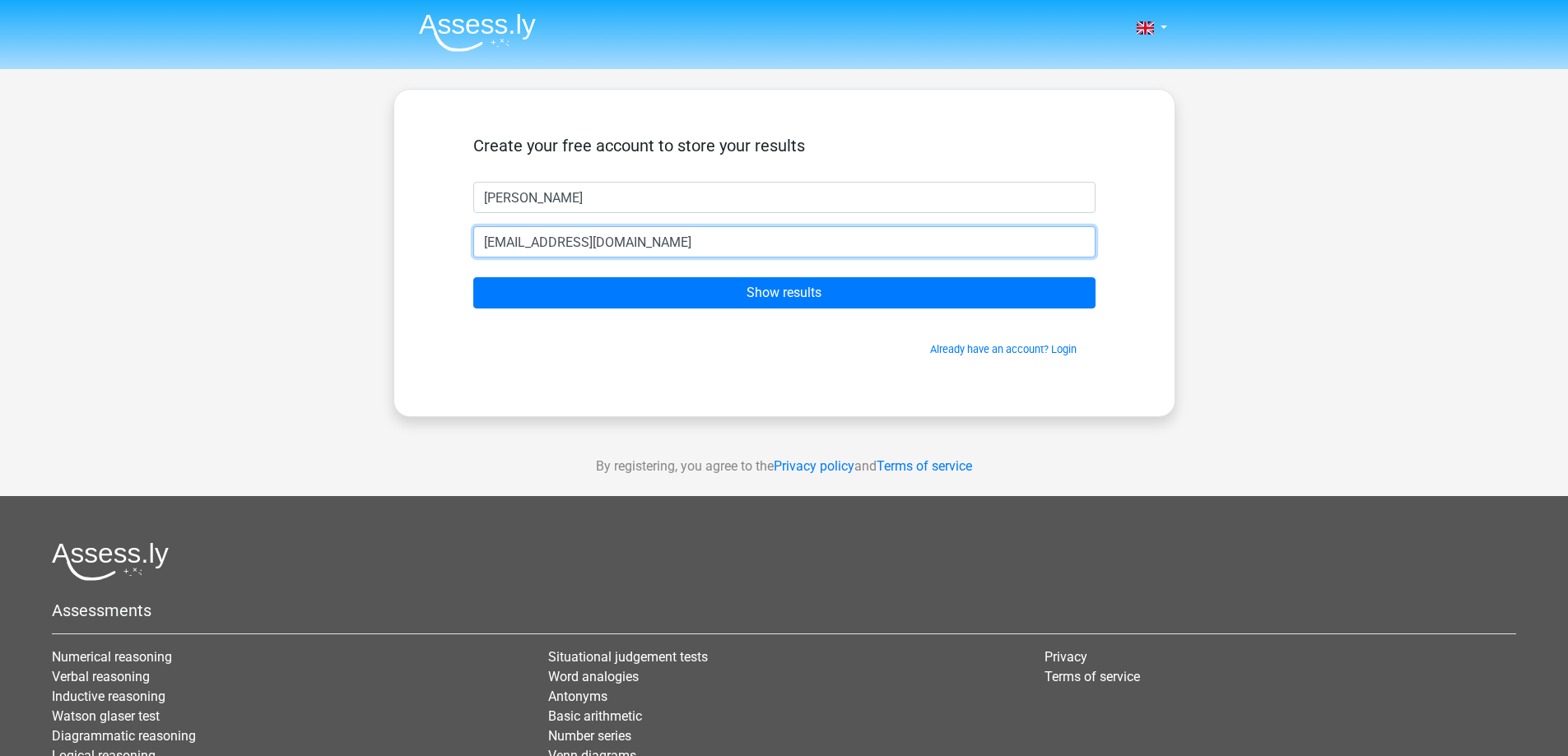
type input "kylefknights@gmail.com"
click at [473, 277] on input "Show results" at bounding box center [784, 293] width 622 height 31
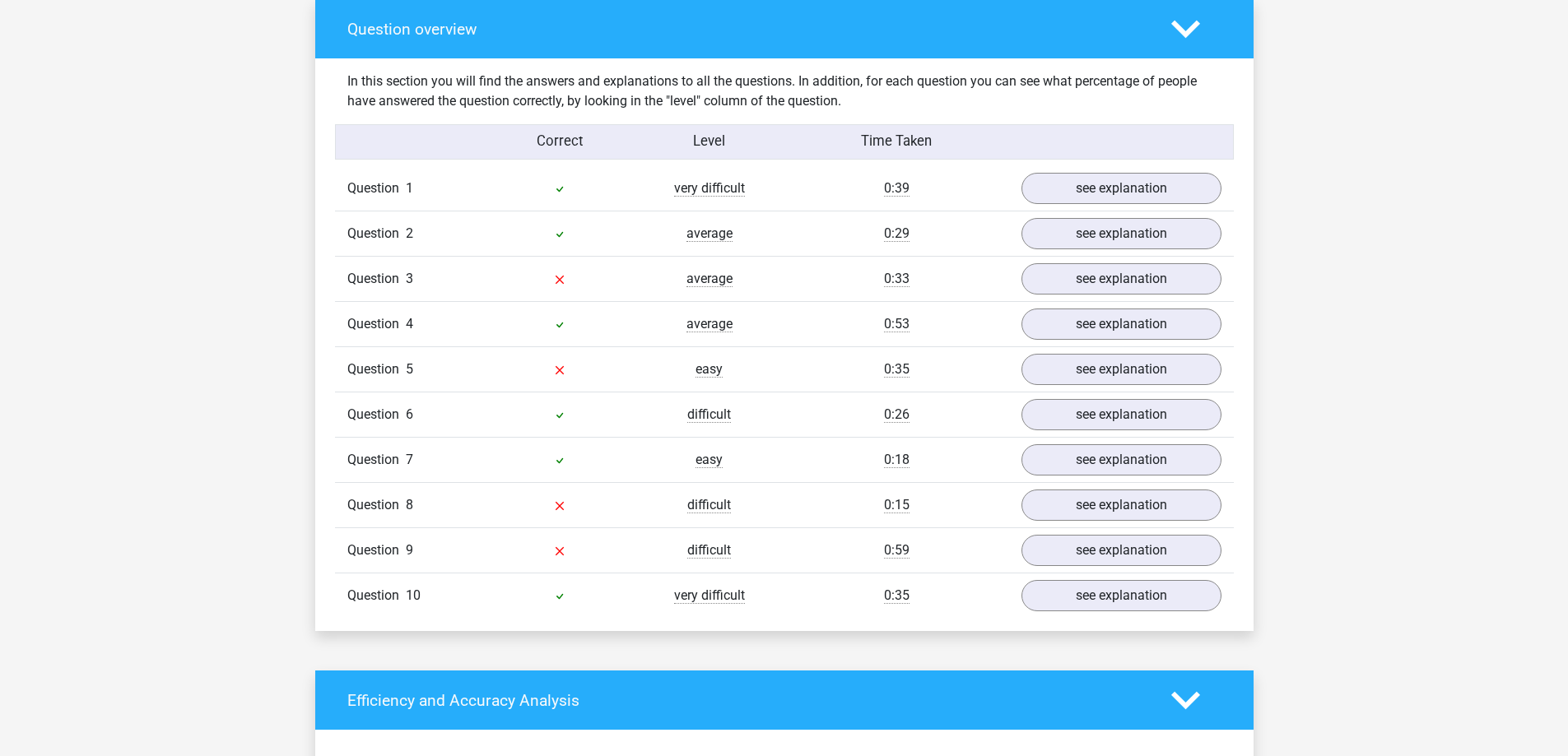
scroll to position [1233, 0]
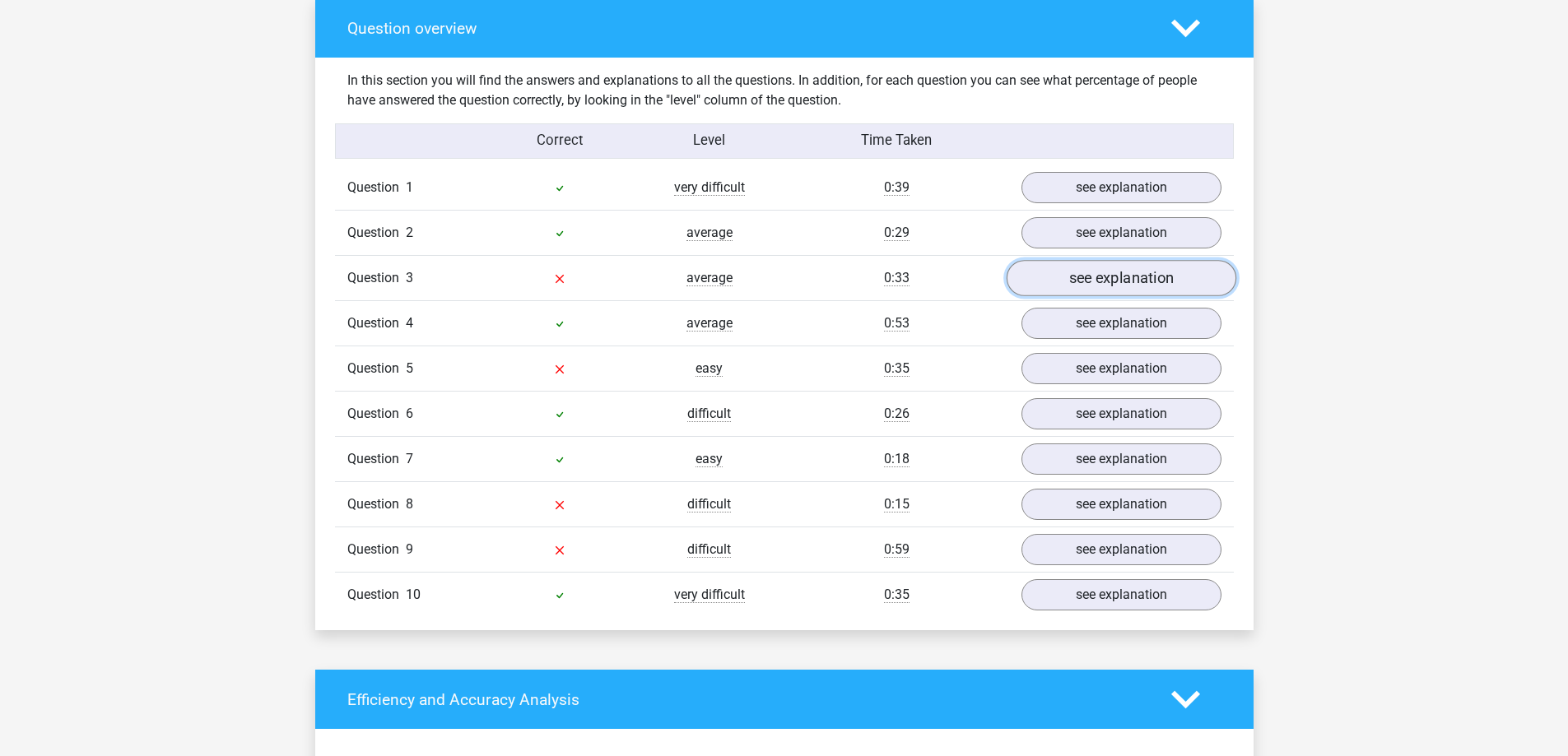
click at [1059, 268] on link "see explanation" at bounding box center [1120, 279] width 229 height 36
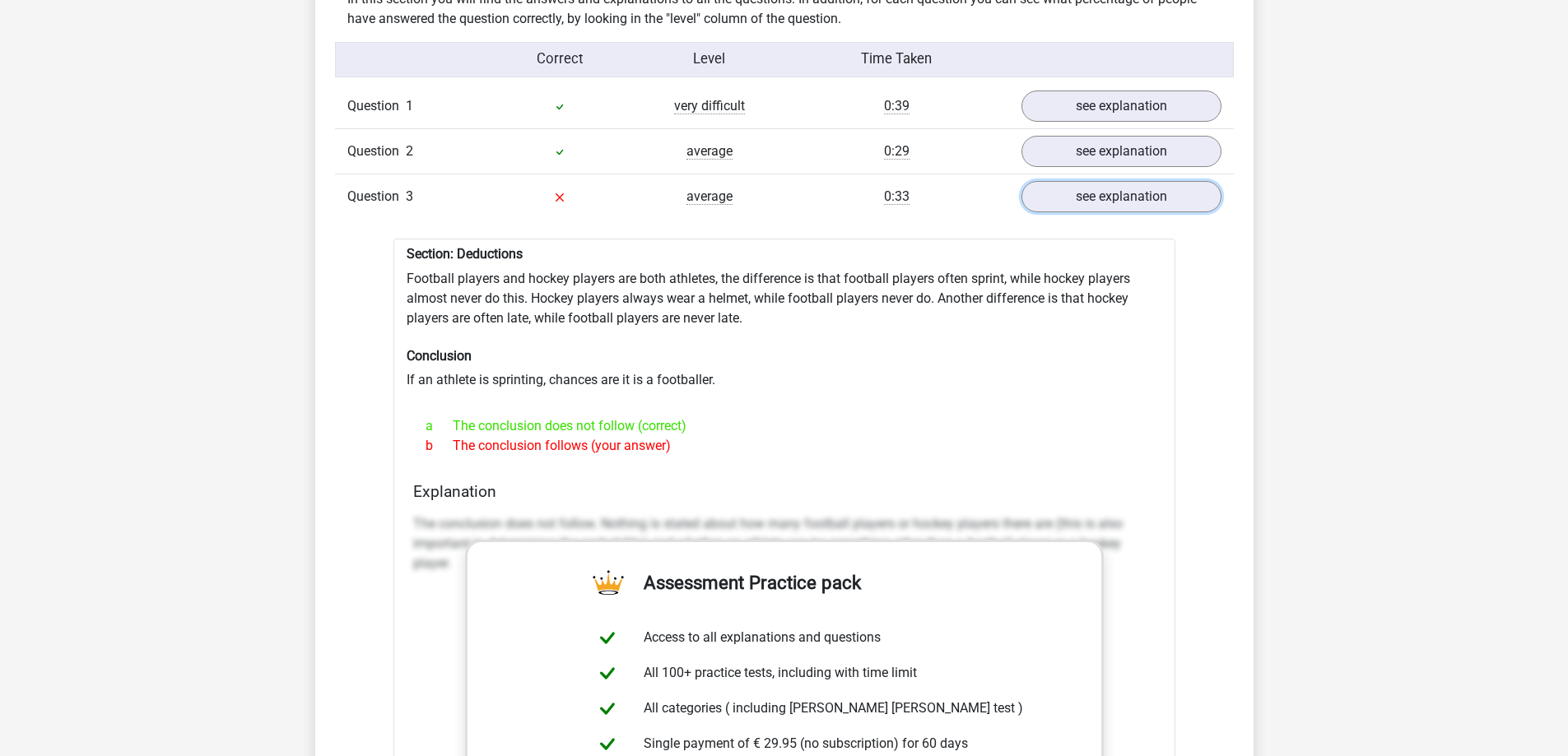
scroll to position [1315, 0]
click at [1139, 186] on link "see explanation" at bounding box center [1120, 197] width 229 height 36
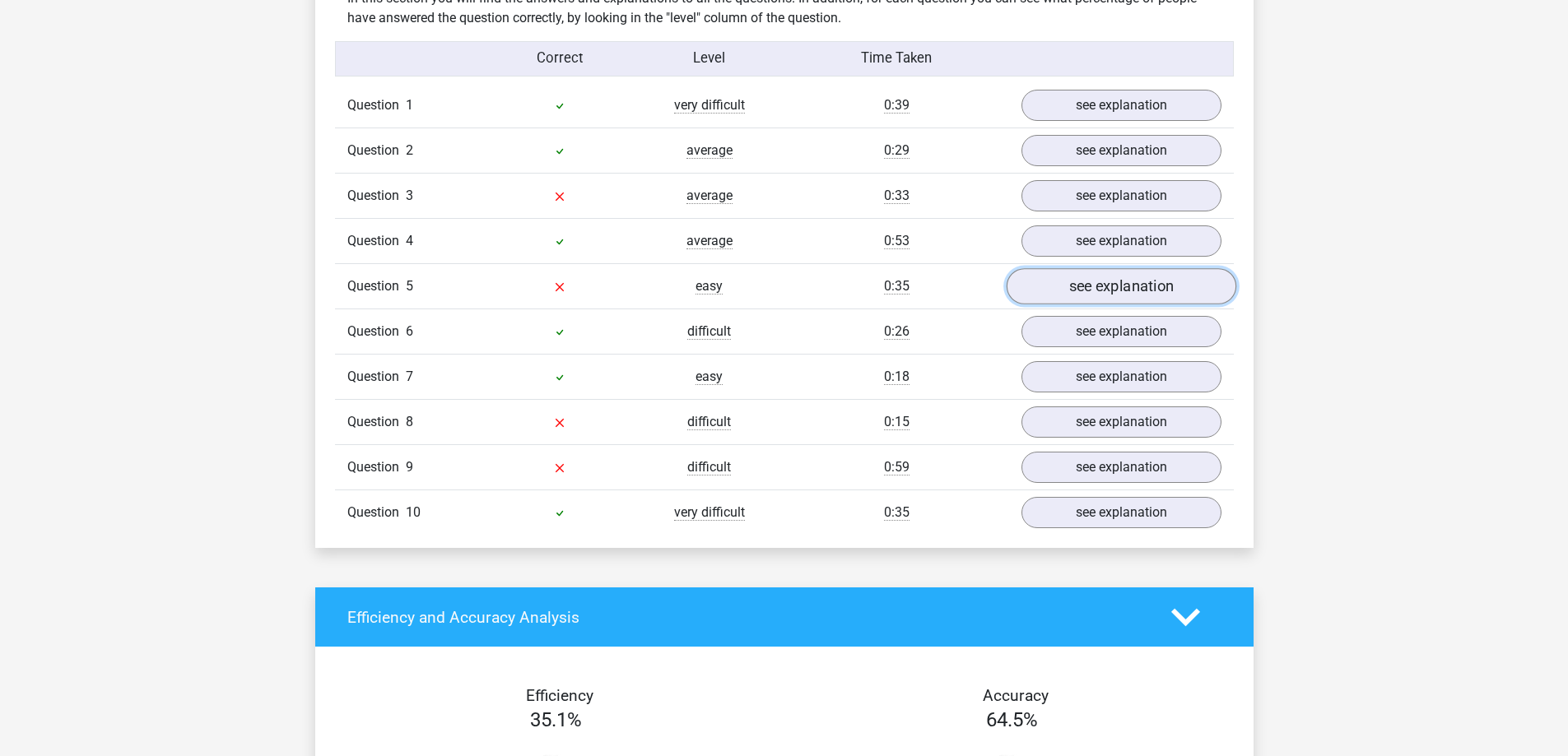
click at [1097, 277] on link "see explanation" at bounding box center [1120, 287] width 229 height 36
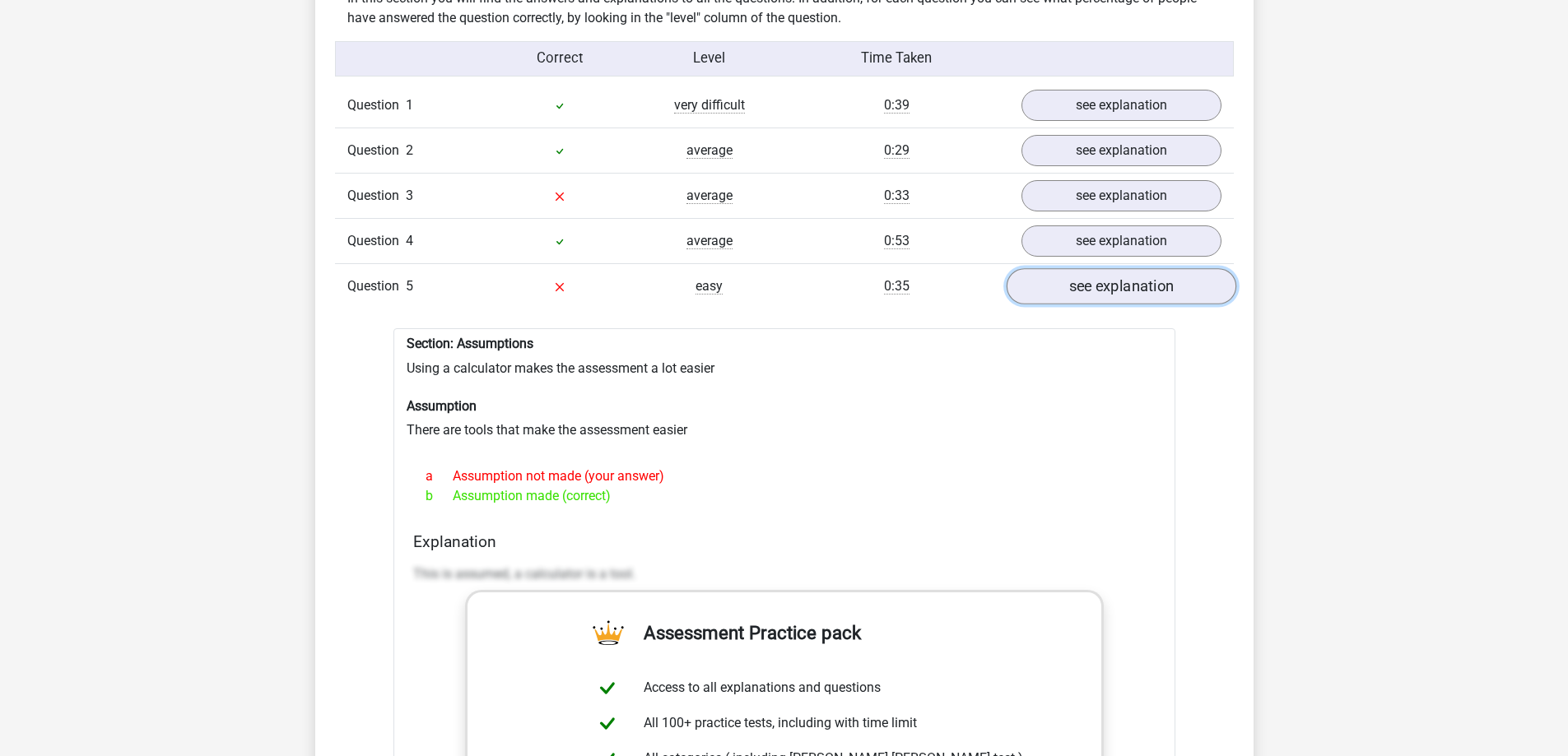
click at [1098, 278] on link "see explanation" at bounding box center [1120, 287] width 229 height 36
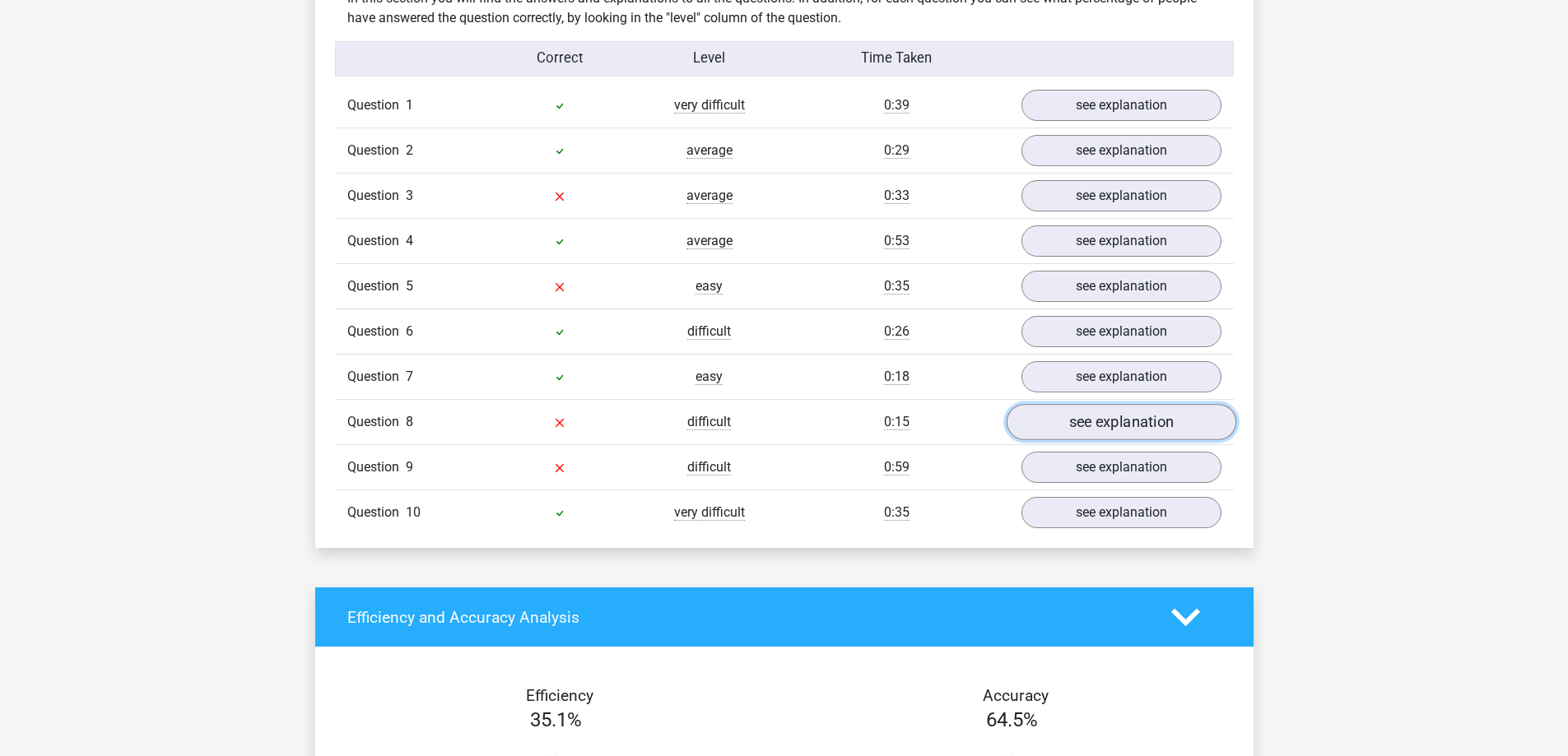
click at [1066, 421] on link "see explanation" at bounding box center [1120, 423] width 229 height 36
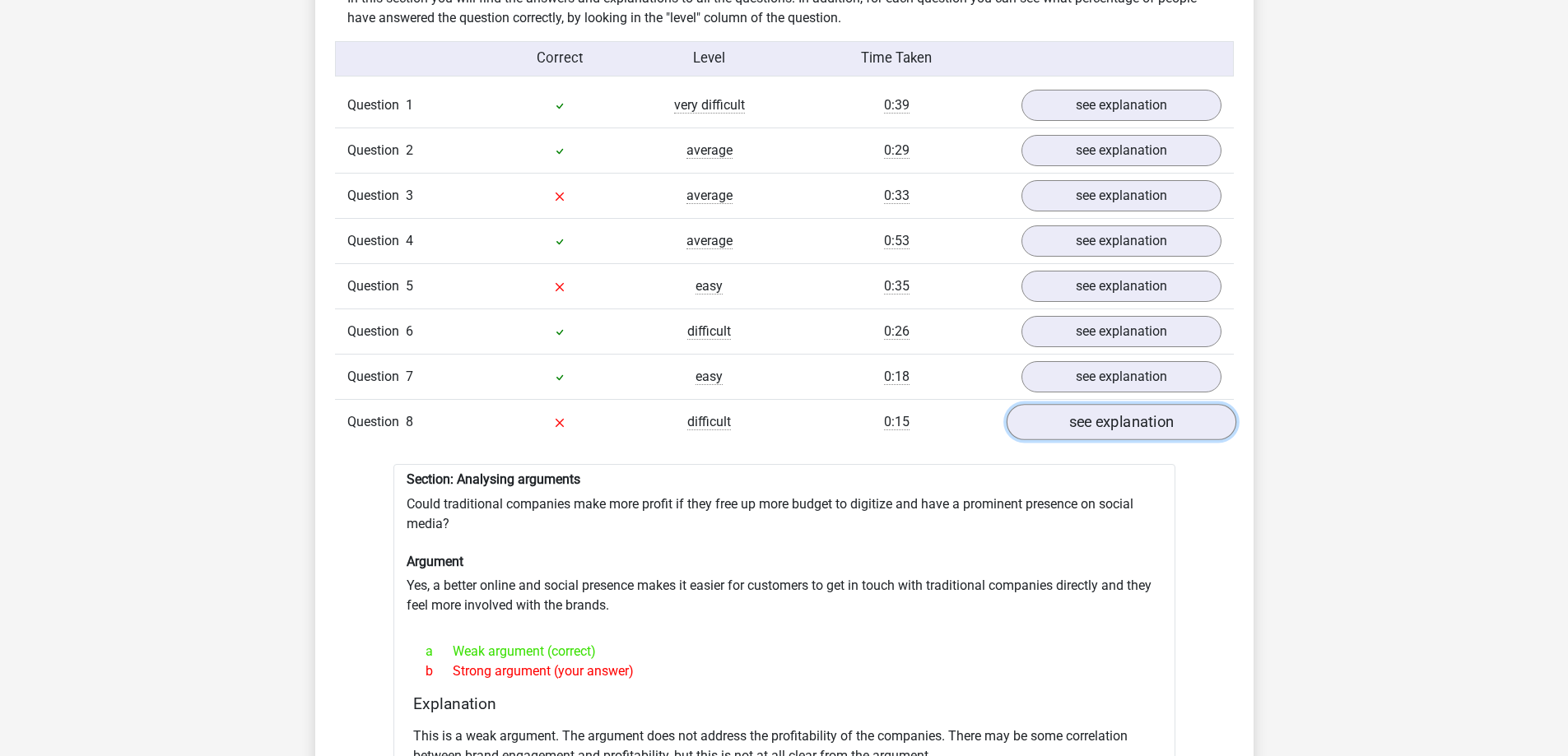
click at [1066, 421] on link "see explanation" at bounding box center [1120, 423] width 229 height 36
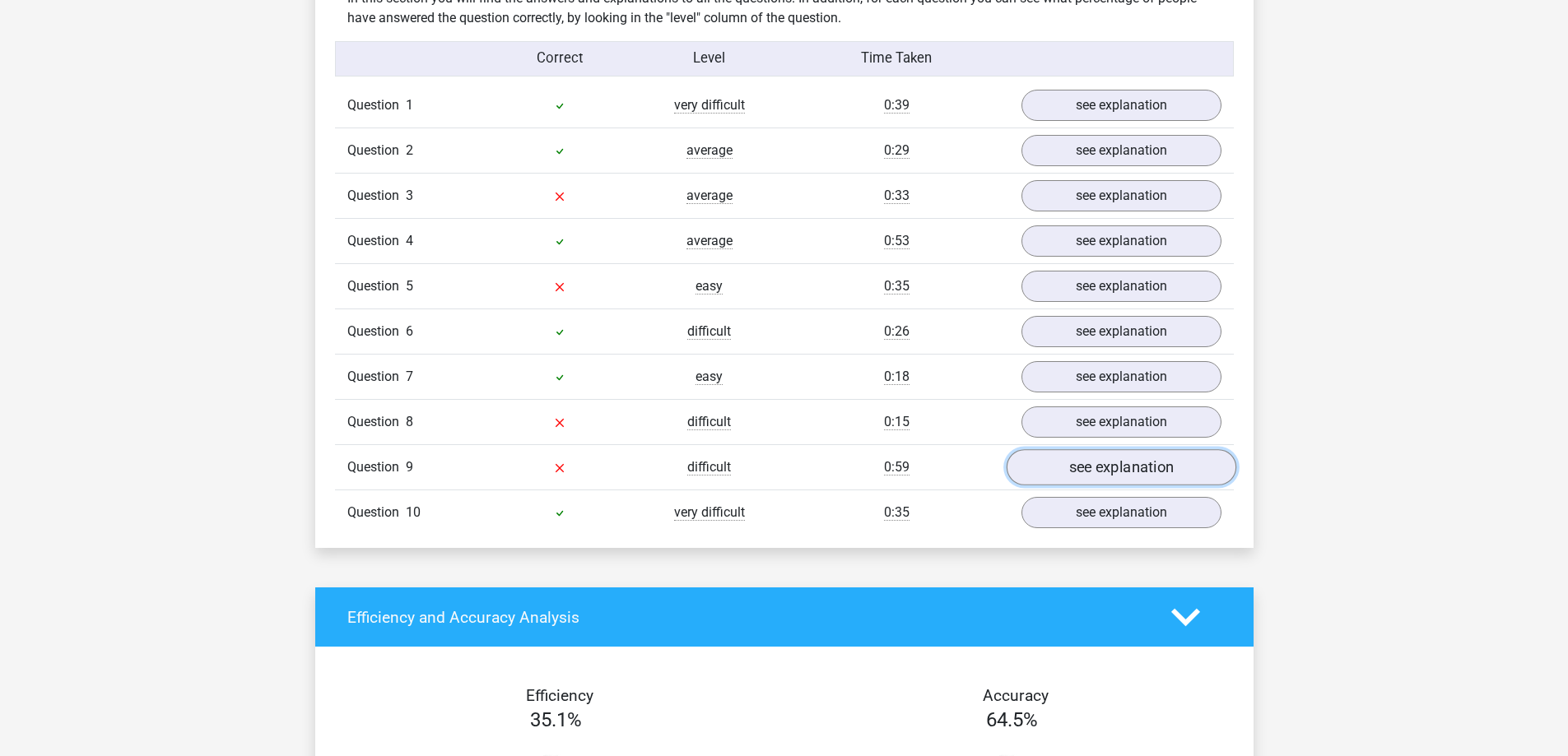
click at [1056, 459] on link "see explanation" at bounding box center [1120, 468] width 229 height 36
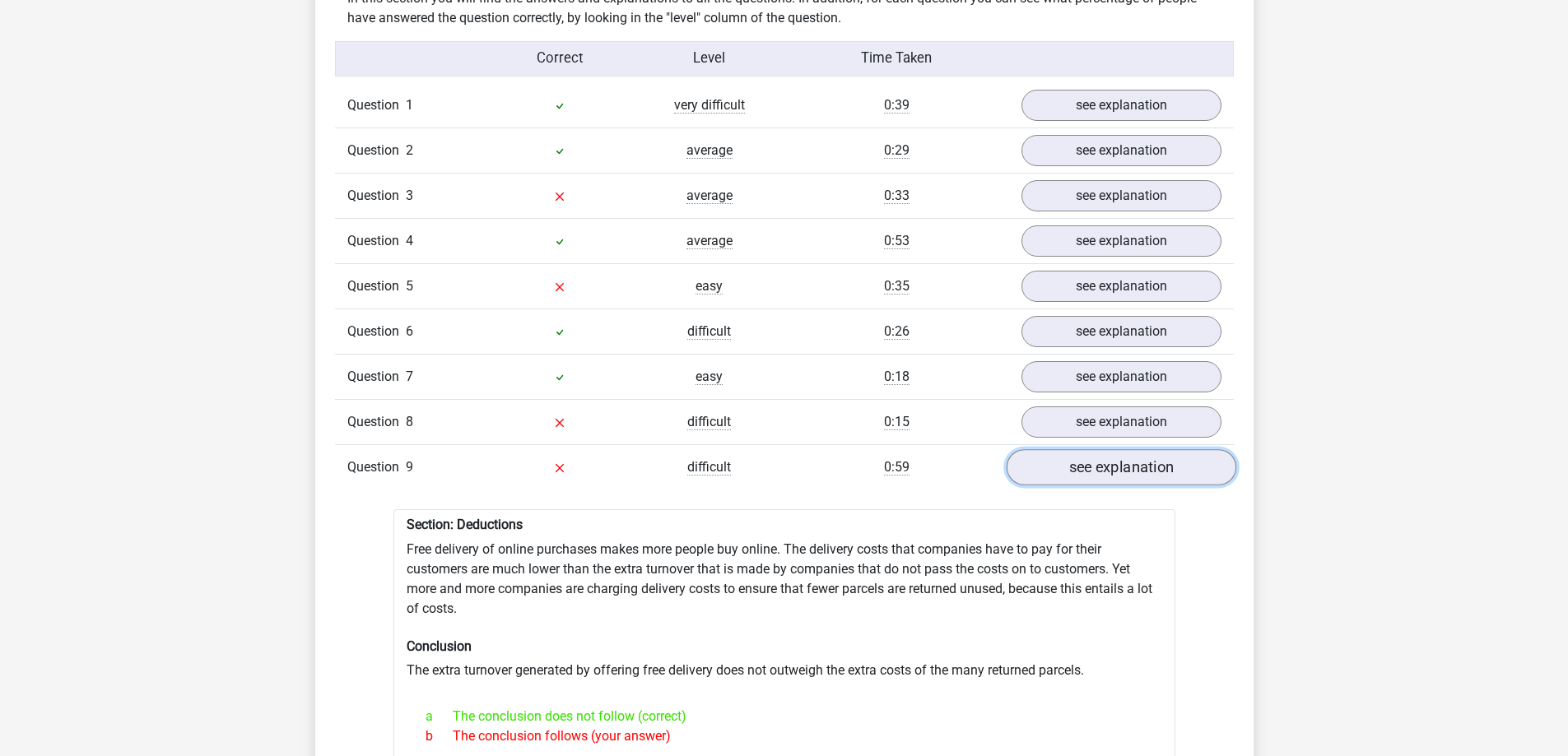
click at [1055, 459] on link "see explanation" at bounding box center [1120, 468] width 229 height 36
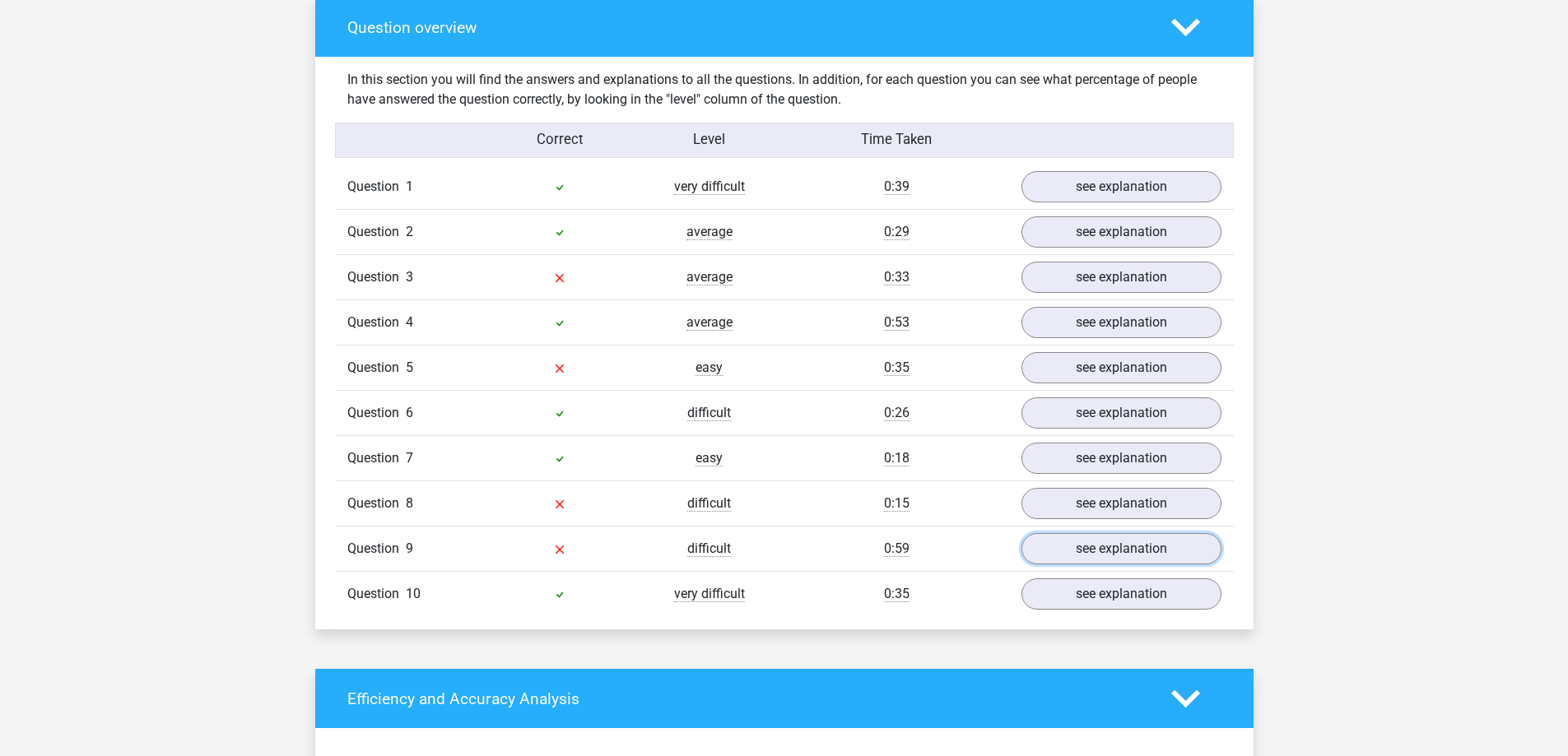
scroll to position [1233, 0]
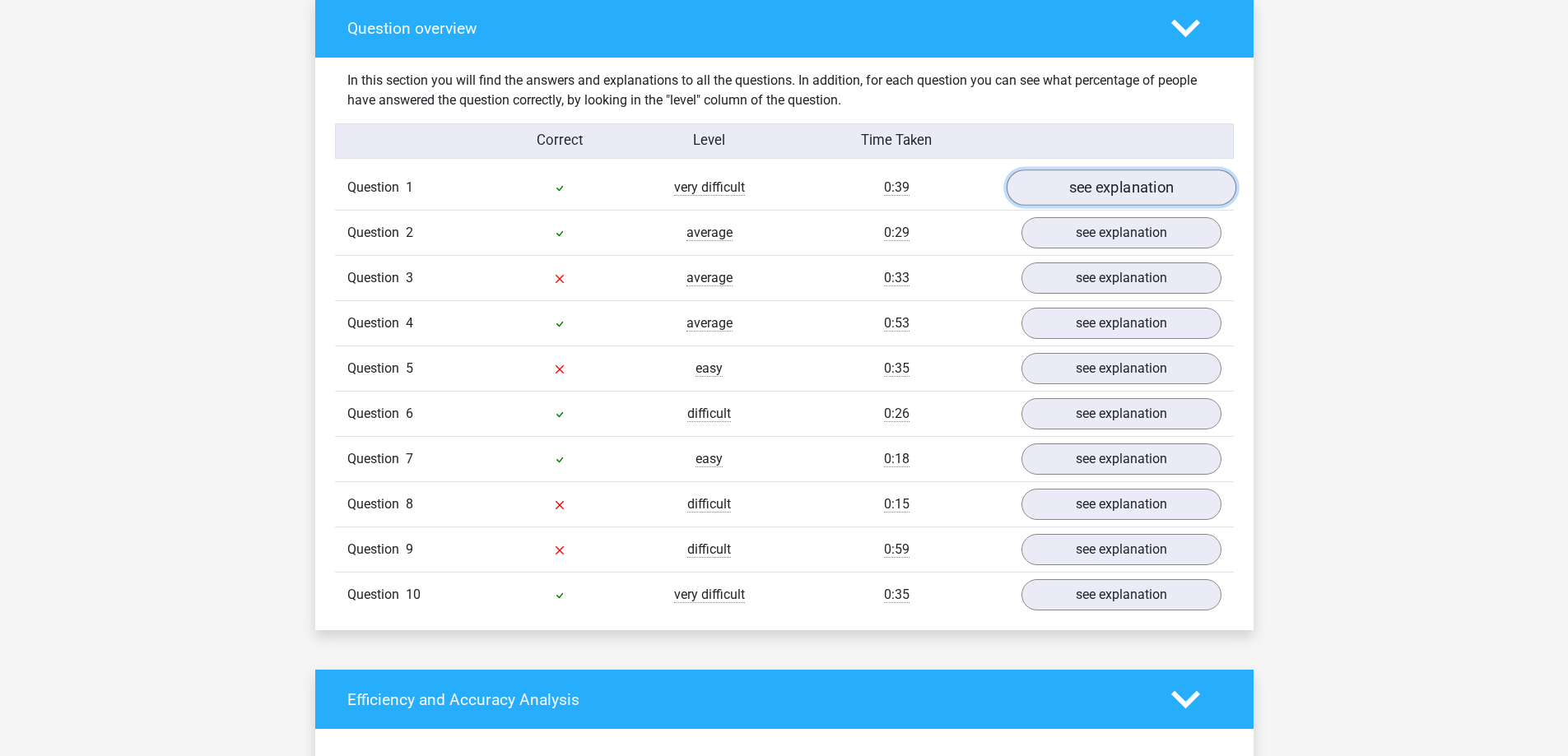
click at [1101, 185] on link "see explanation" at bounding box center [1120, 188] width 229 height 36
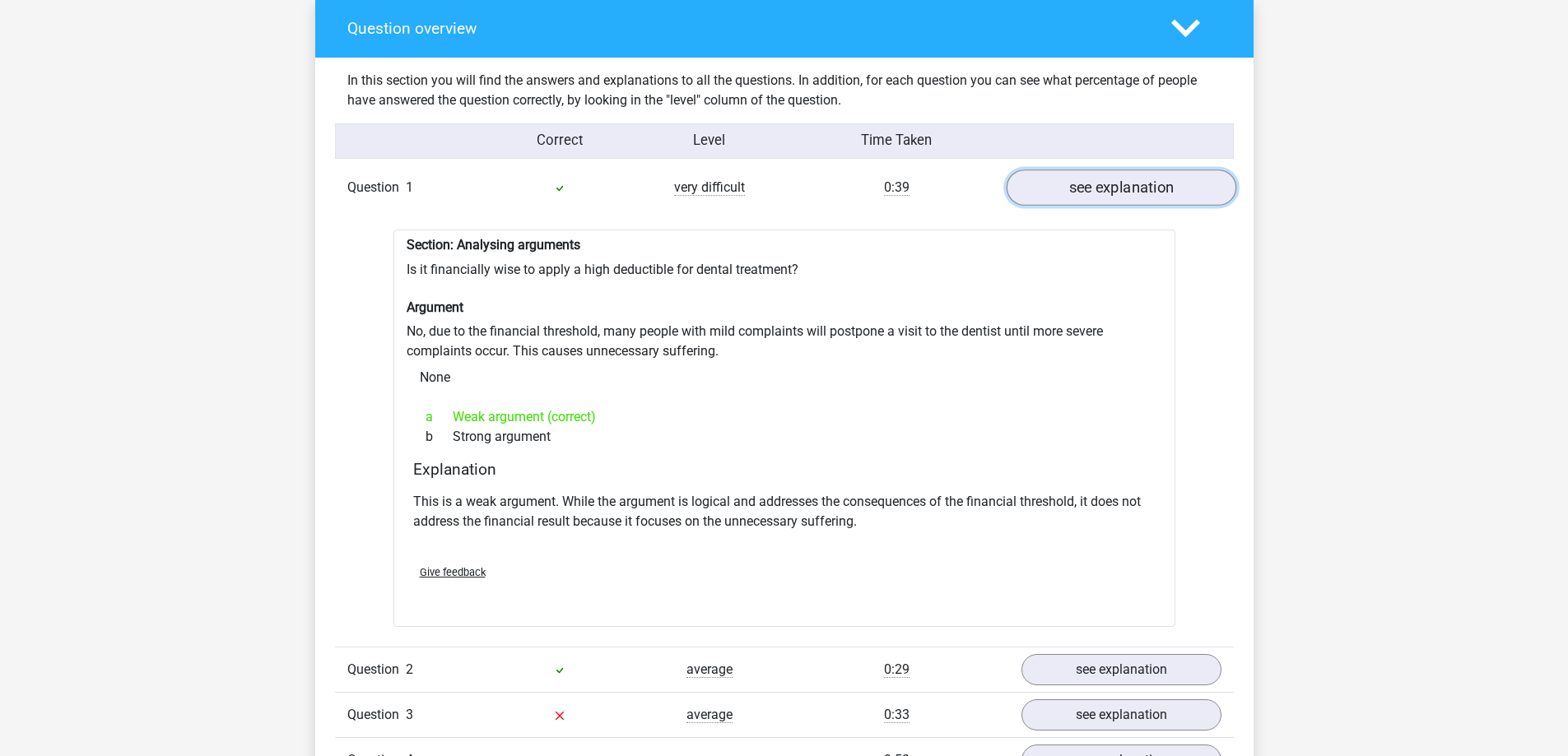
click at [1101, 185] on link "see explanation" at bounding box center [1120, 188] width 229 height 36
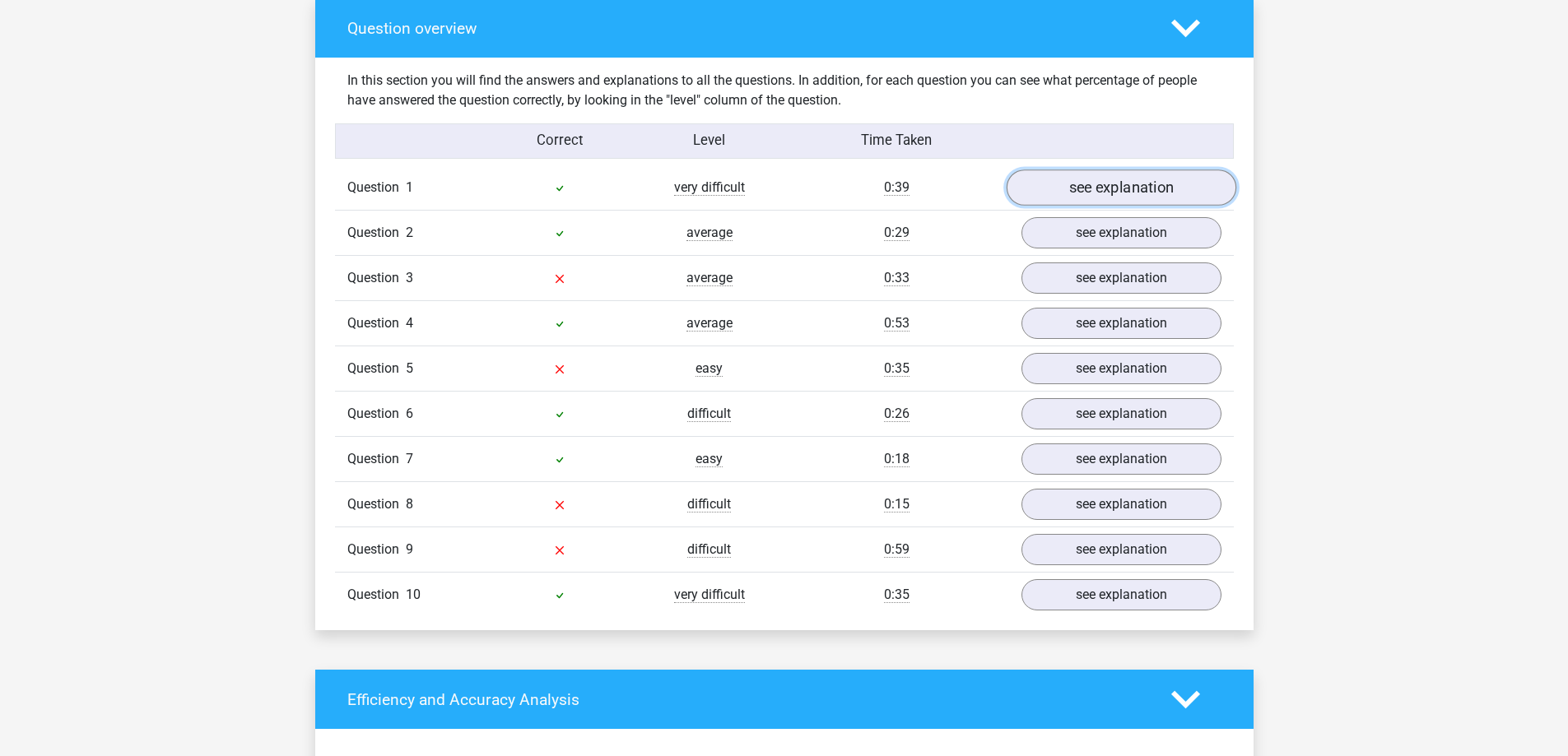
click at [1071, 170] on link "see explanation" at bounding box center [1120, 188] width 229 height 36
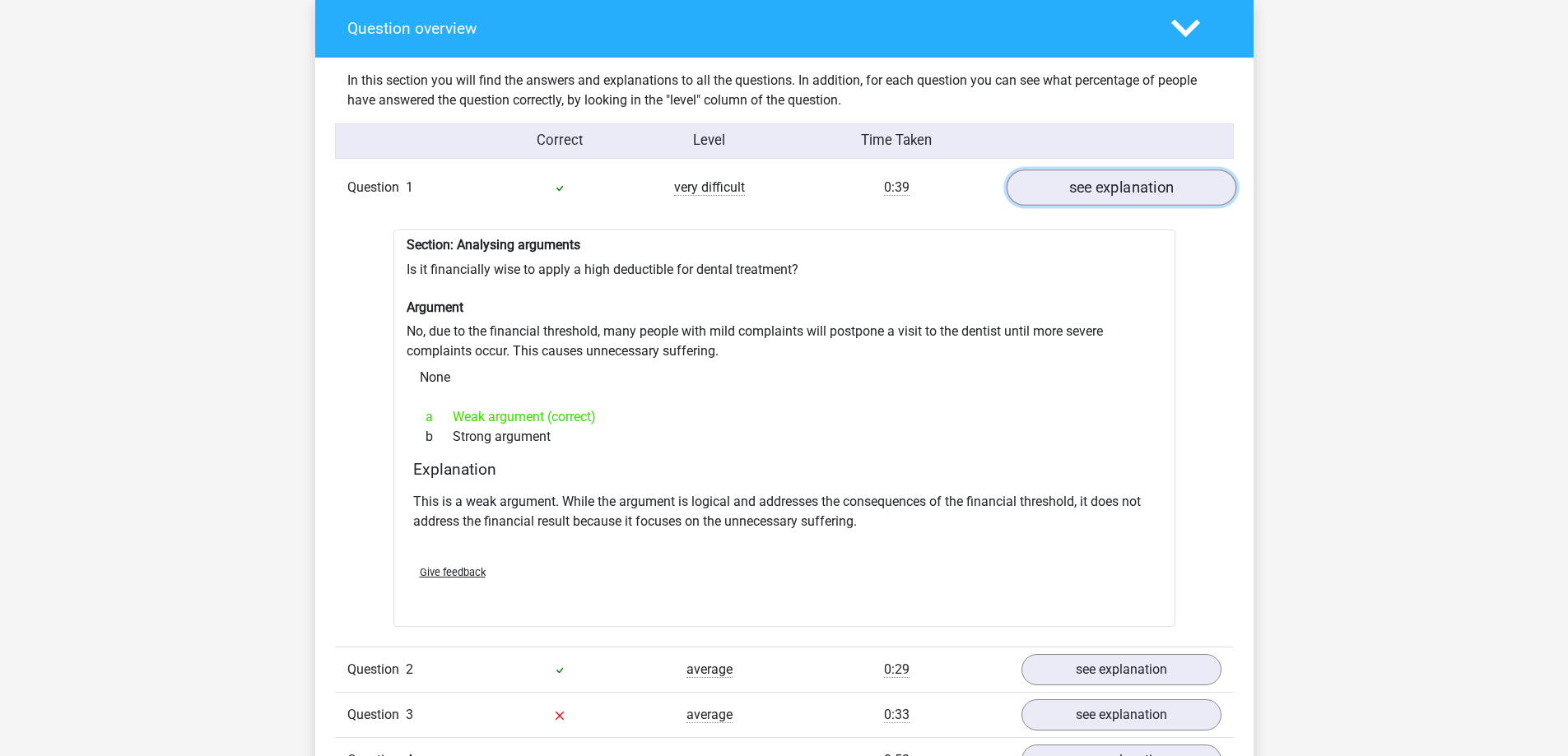
click at [1095, 183] on link "see explanation" at bounding box center [1120, 188] width 229 height 36
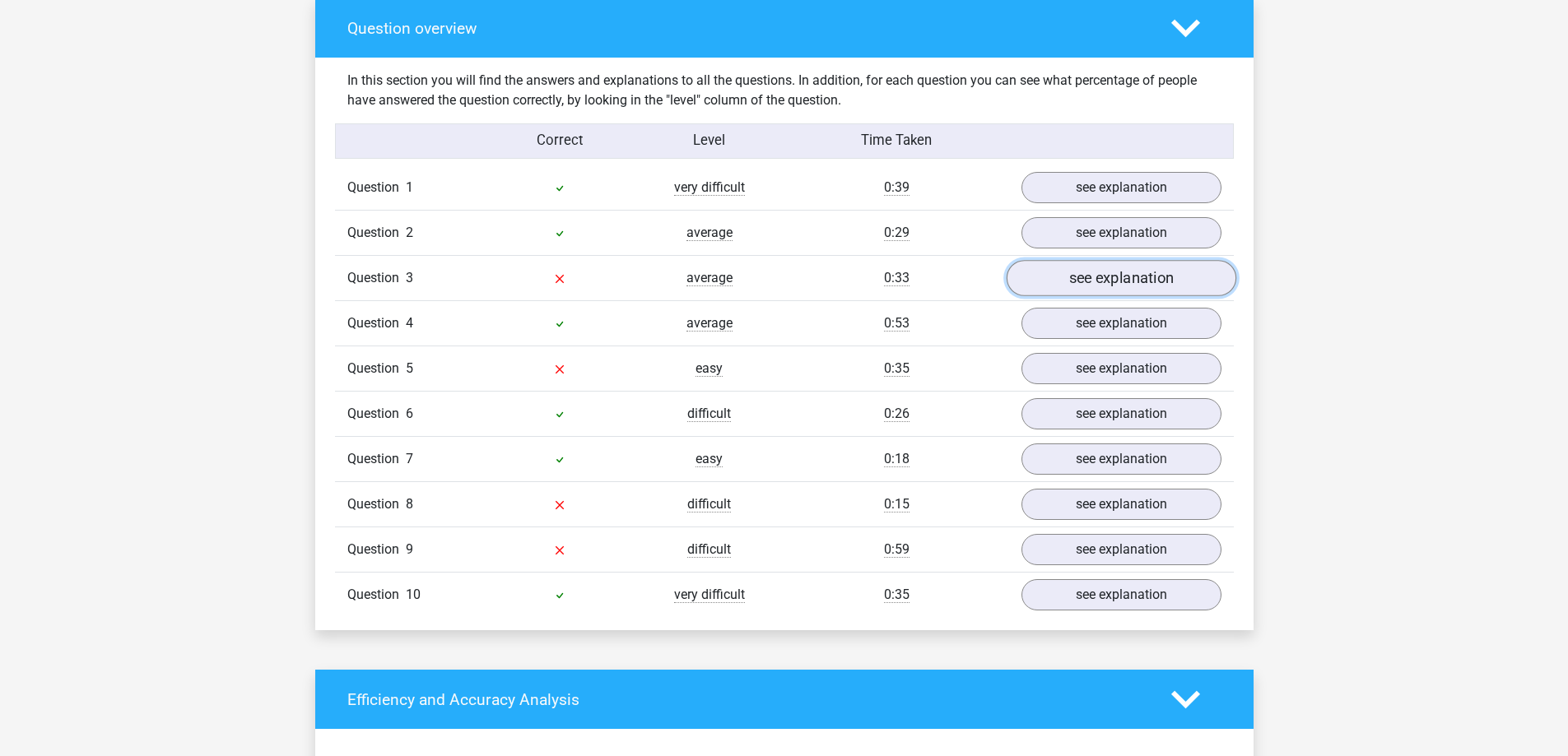
click at [1087, 275] on link "see explanation" at bounding box center [1120, 279] width 229 height 36
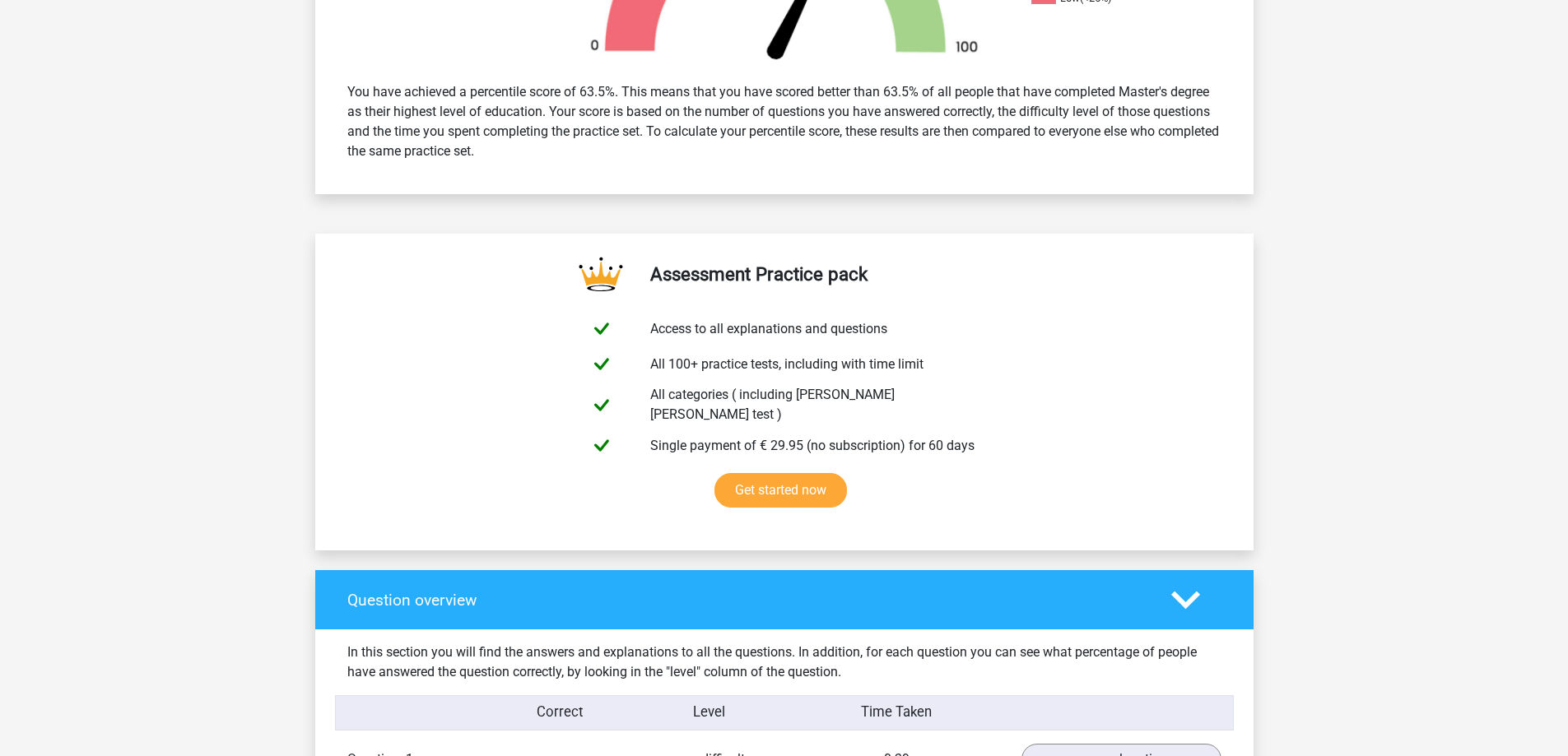
scroll to position [658, 0]
